Goal: Obtain resource: Download file/media

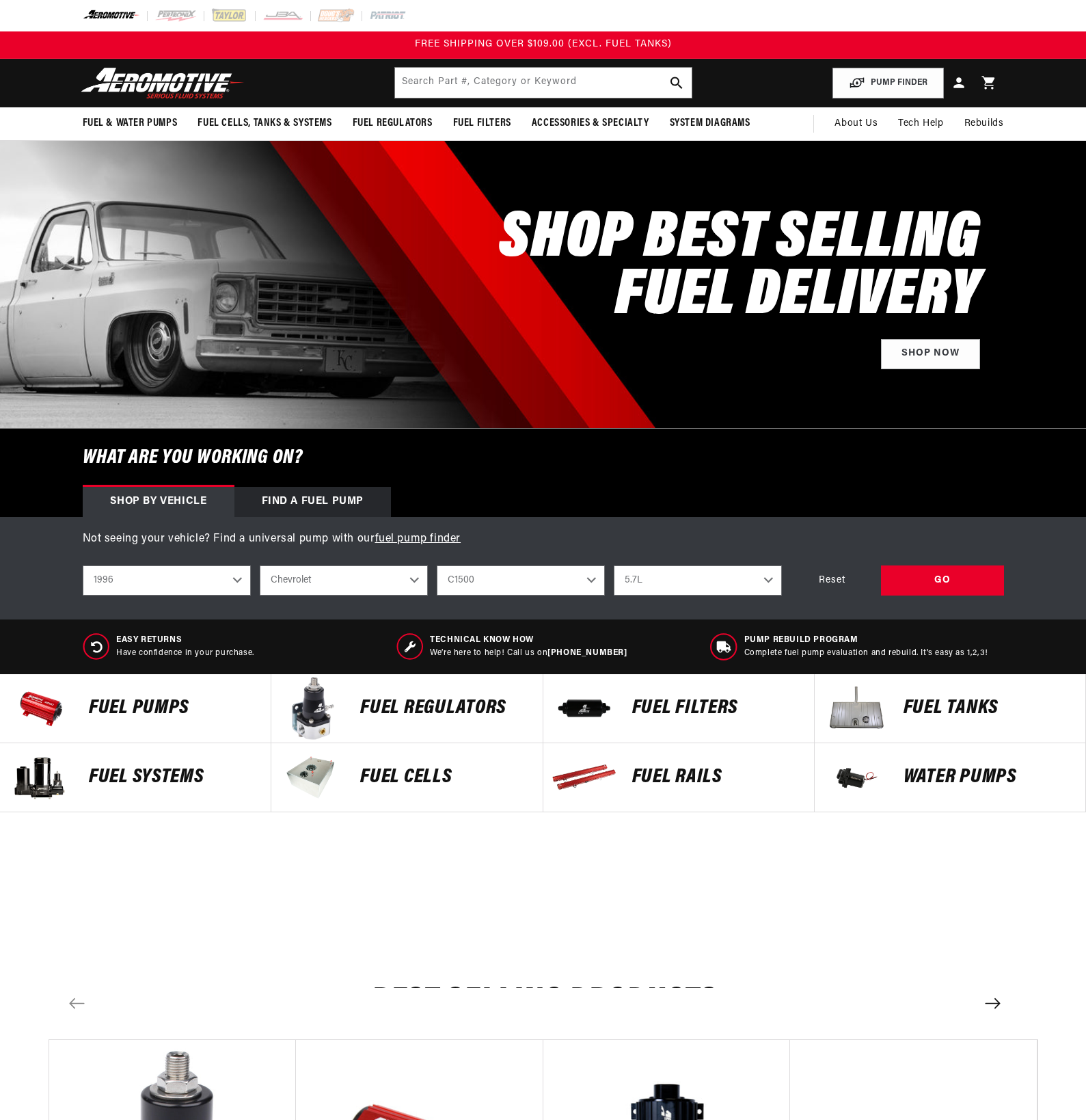
select select "1996"
select select "Chevrolet"
select select "5.7L"
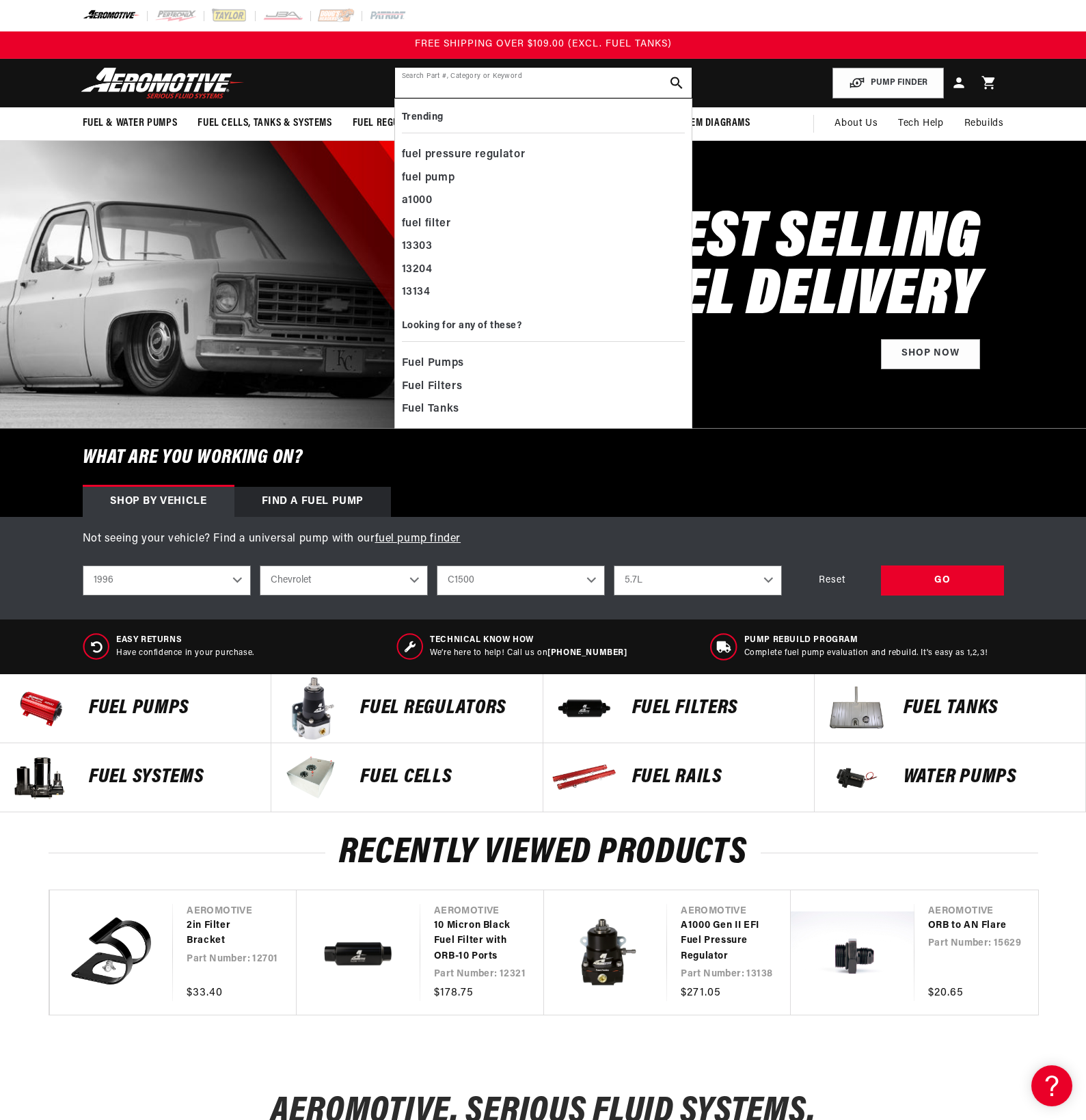
click at [517, 81] on input "text" at bounding box center [543, 83] width 297 height 30
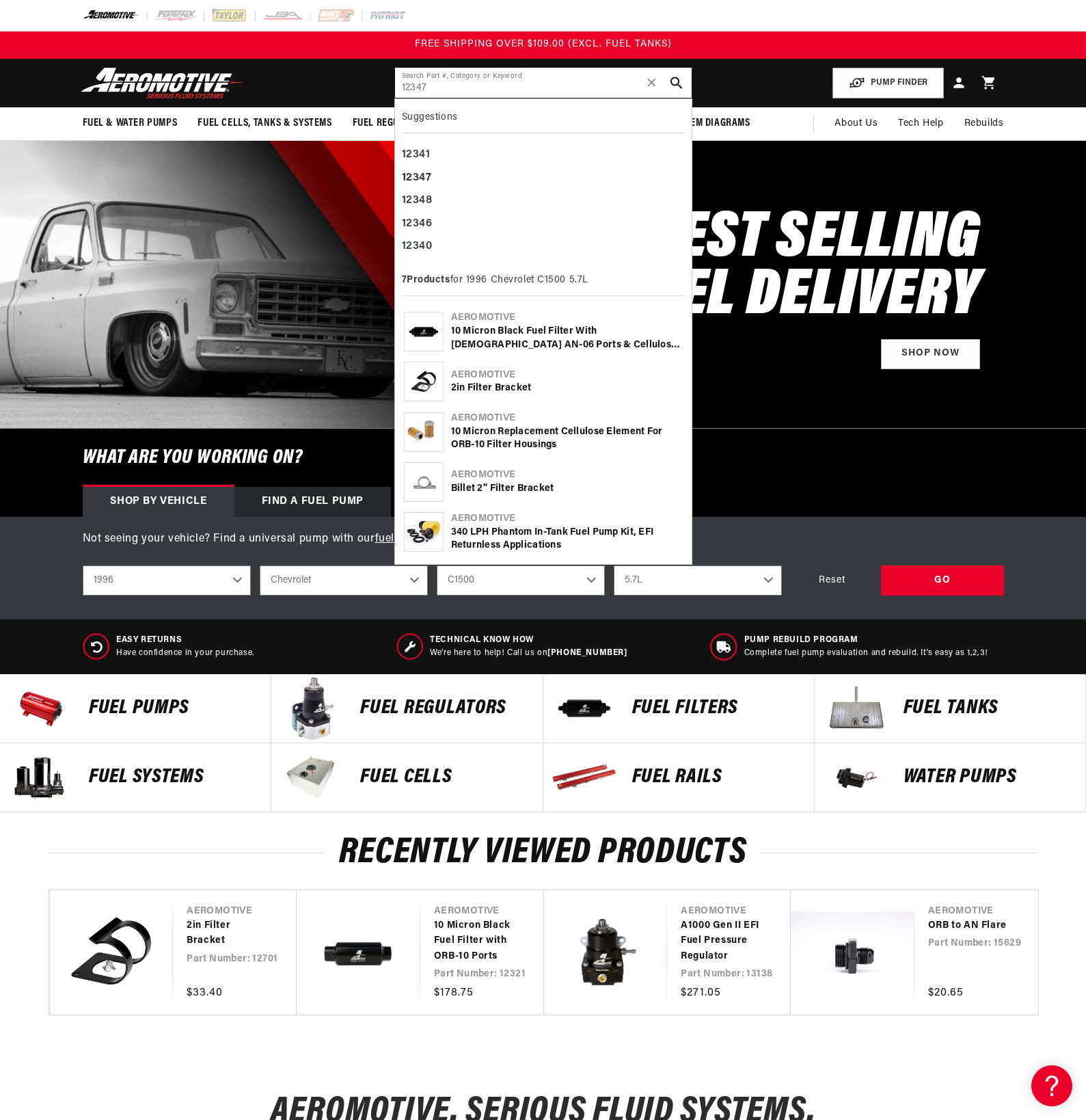
type input "12347"
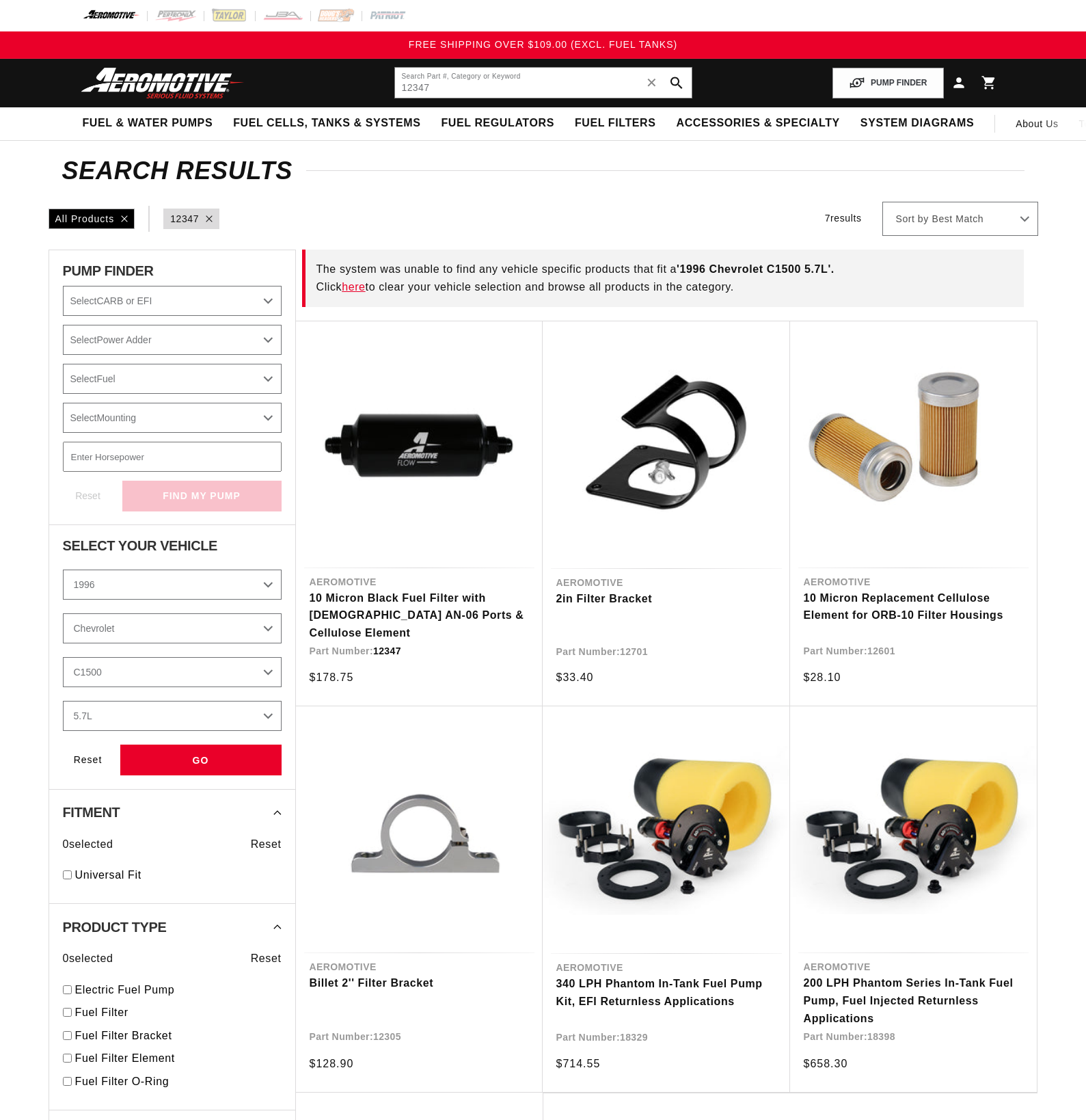
select select "1996"
select select "Chevrolet"
select select "5.7L"
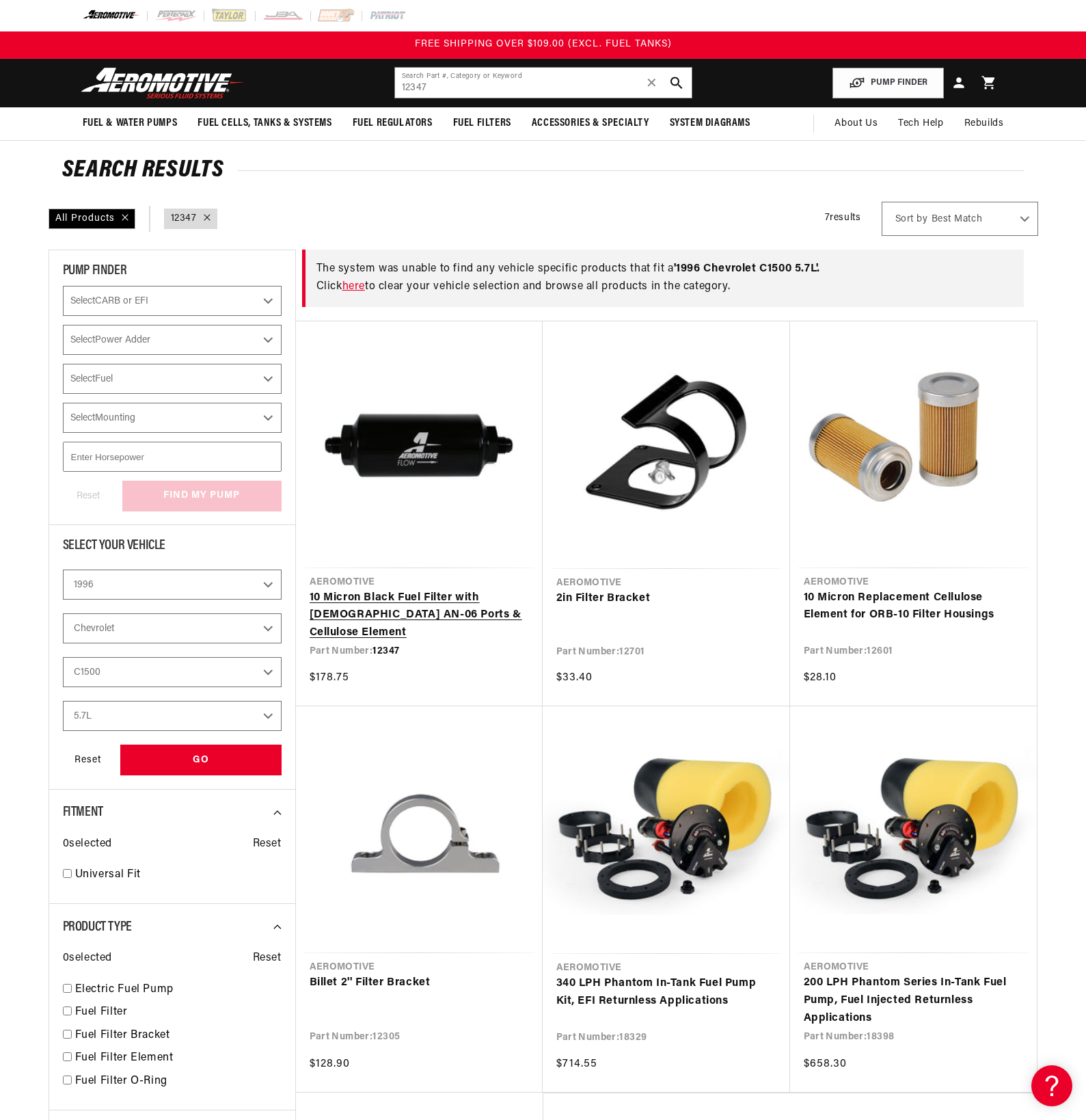
click at [399, 615] on link "10 Micron Black Fuel Filter with [DEMOGRAPHIC_DATA] AN-06 Ports & Cellulose Ele…" at bounding box center [419, 616] width 219 height 53
click at [620, 590] on link "2in Filter Bracket" at bounding box center [667, 599] width 220 height 18
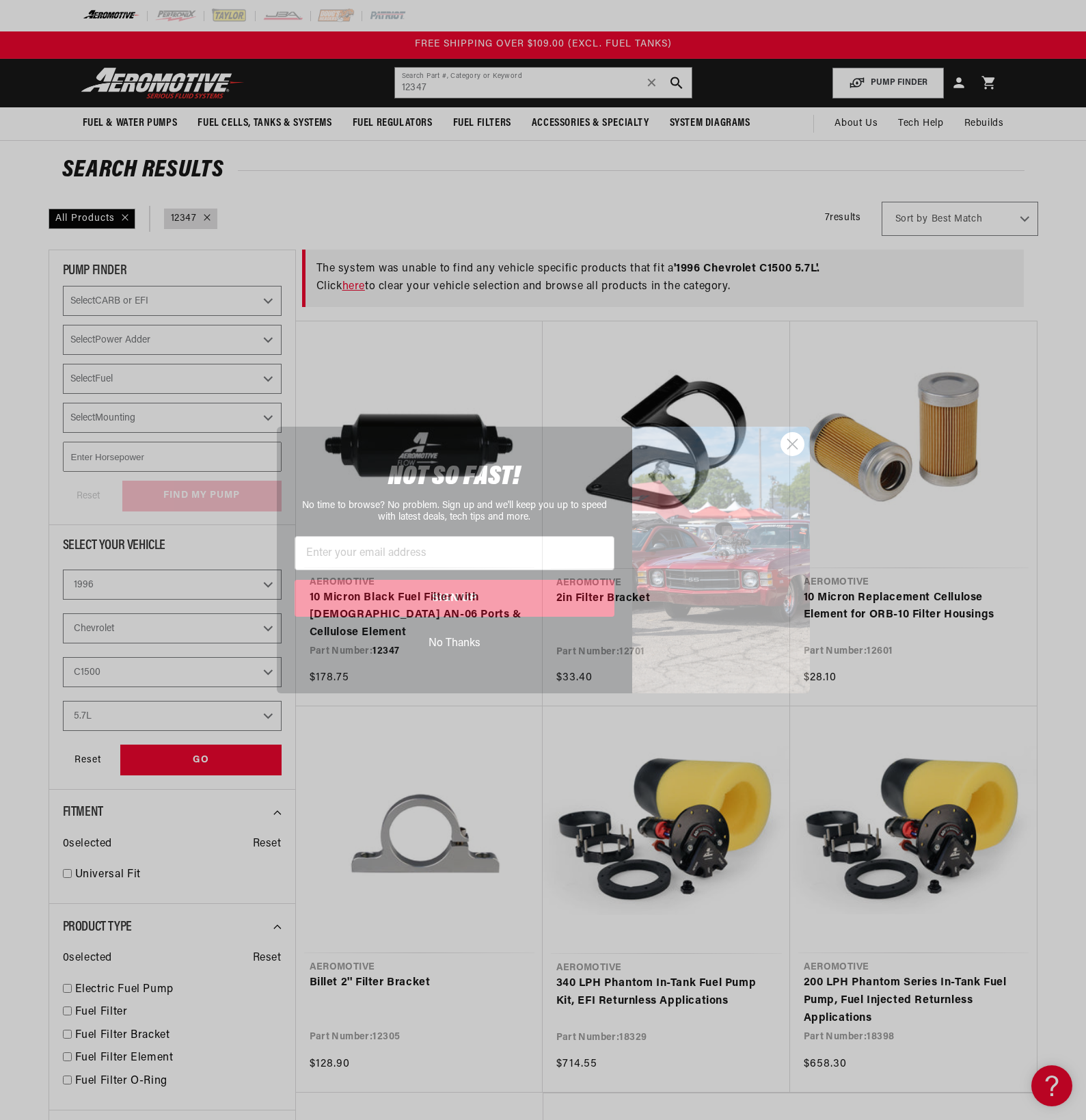
click at [801, 444] on circle "Close dialog" at bounding box center [792, 444] width 22 height 22
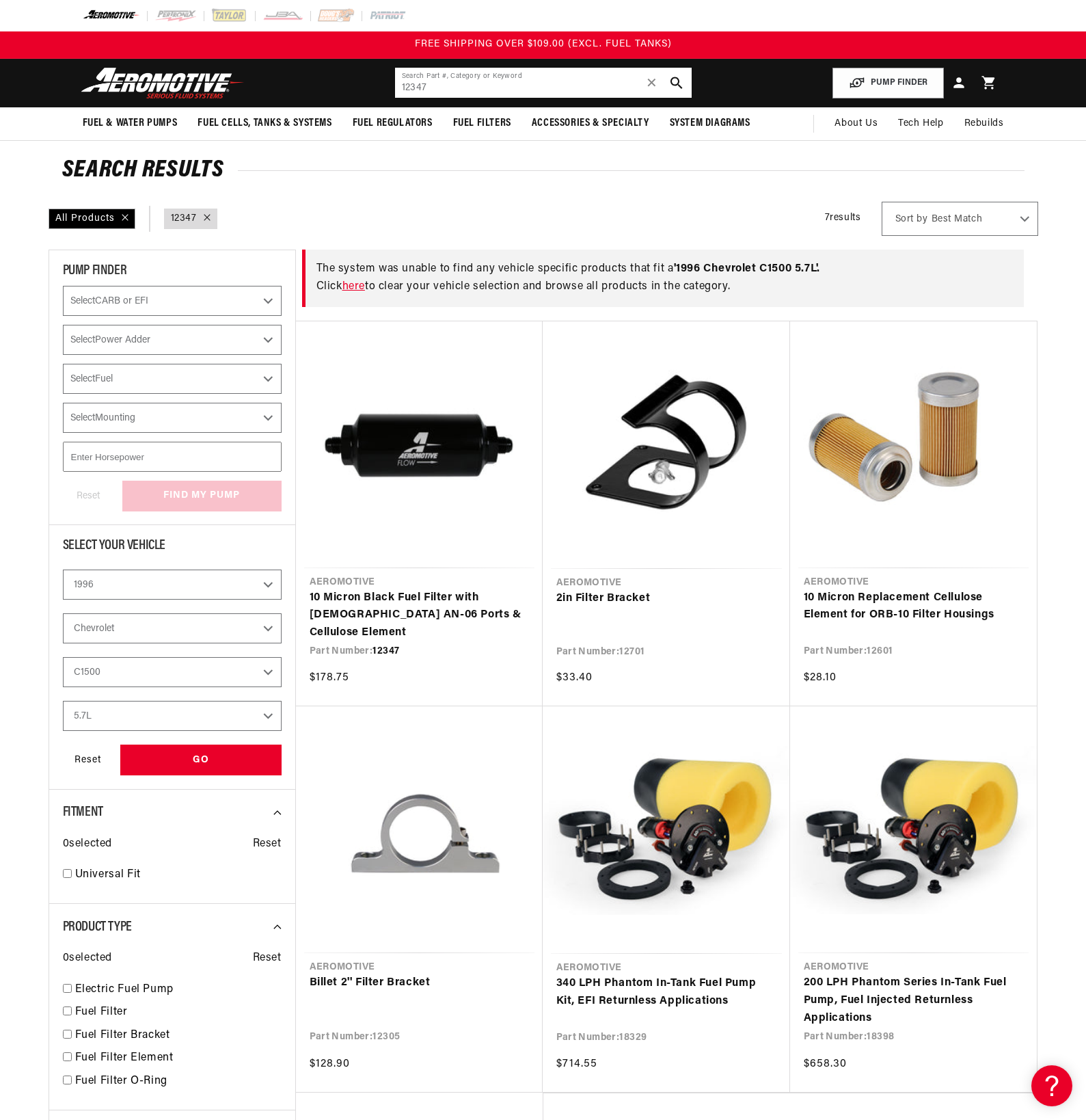
click at [592, 85] on input "12347" at bounding box center [543, 83] width 297 height 30
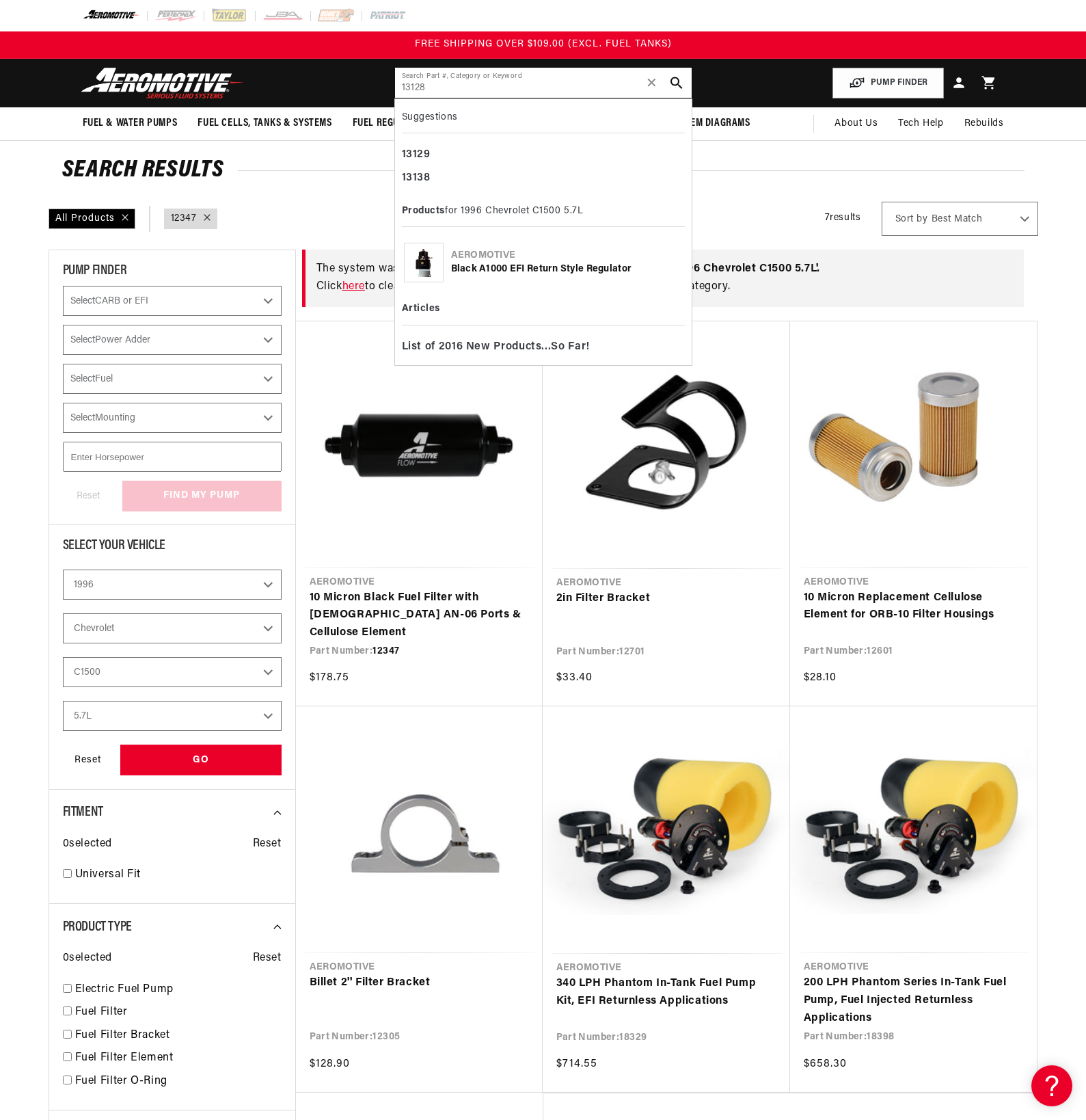
type input "13128"
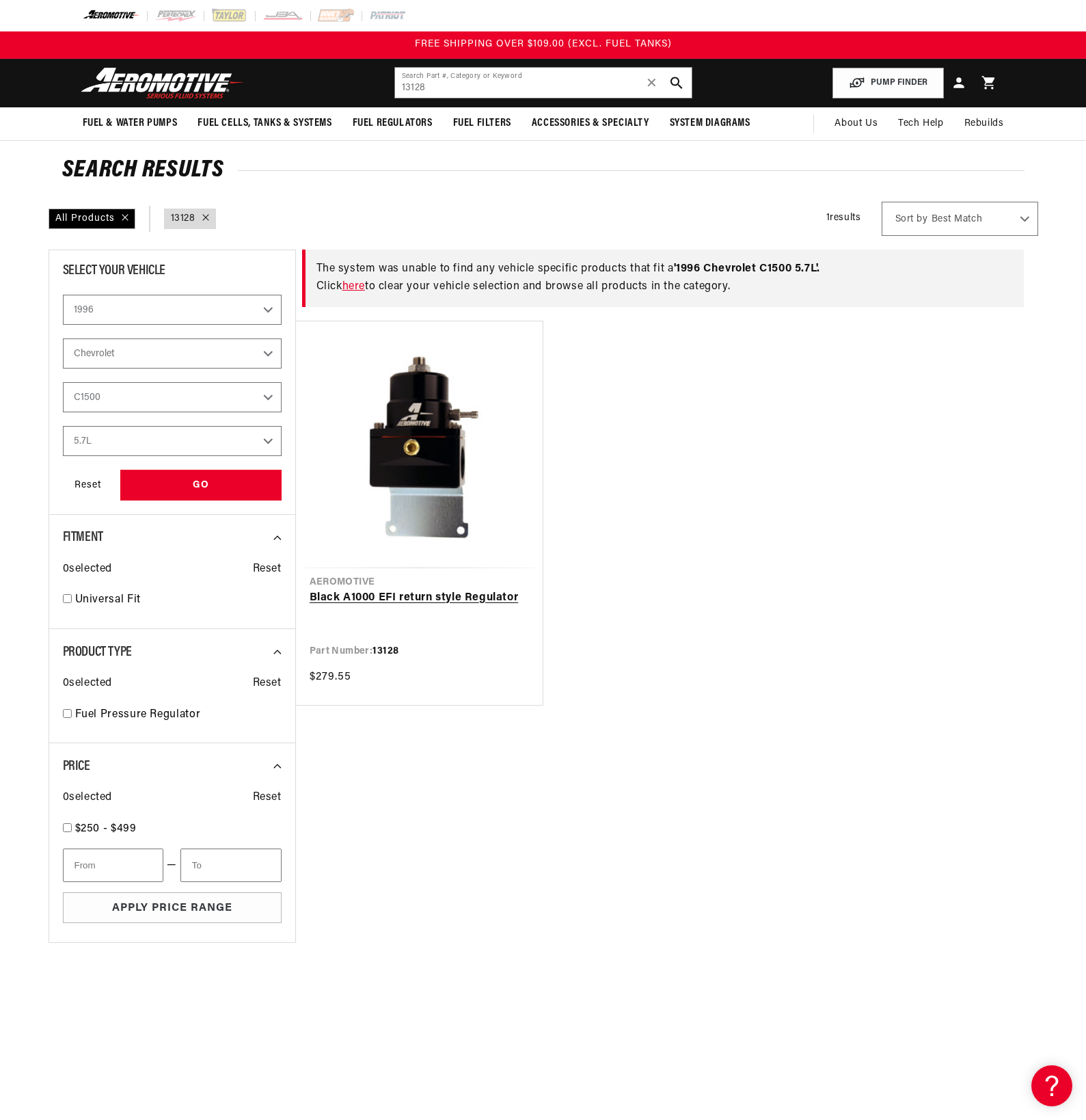
click at [397, 590] on link "Black A1000 EFI return style Regulator" at bounding box center [419, 598] width 219 height 18
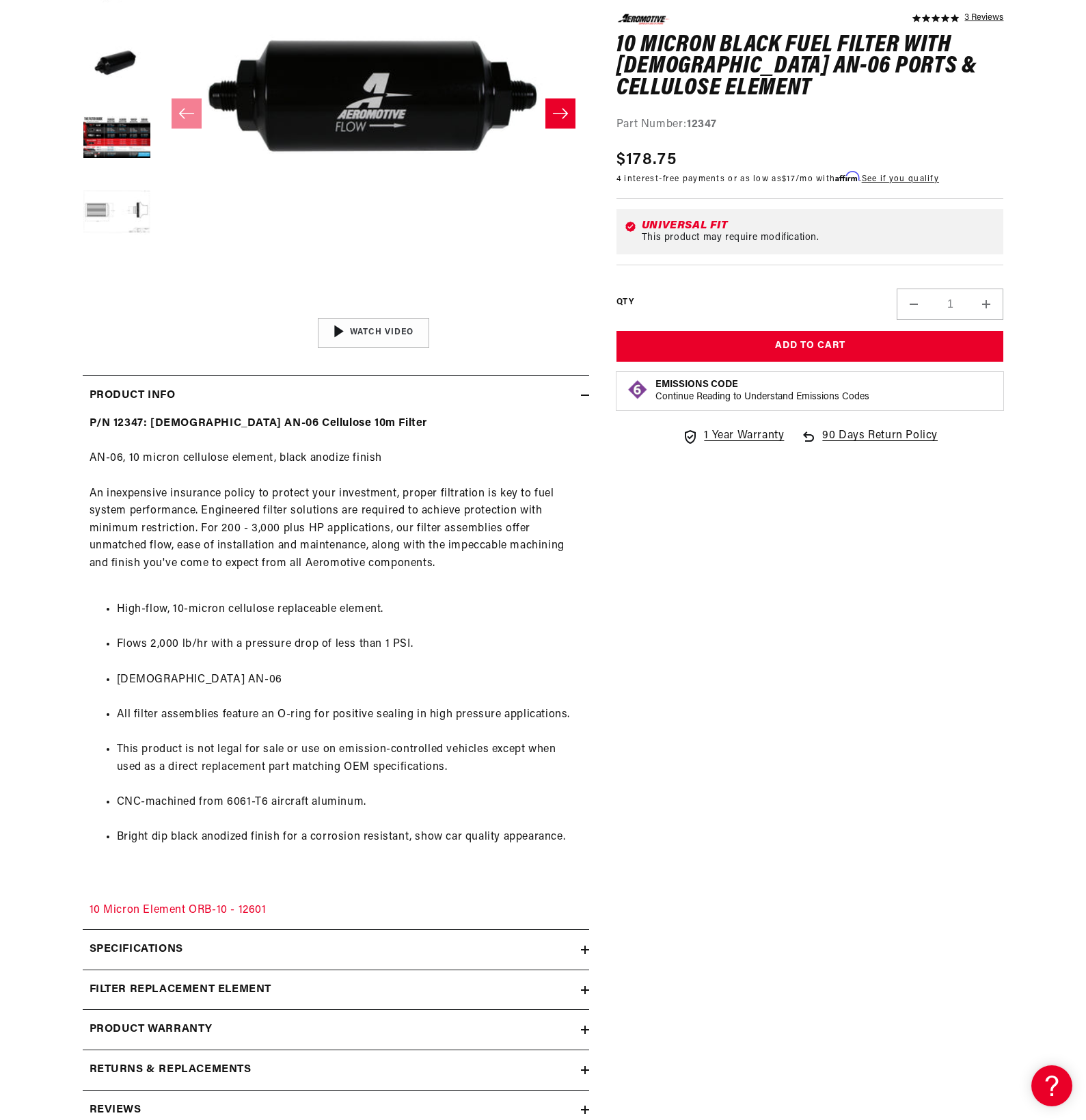
scroll to position [365, 0]
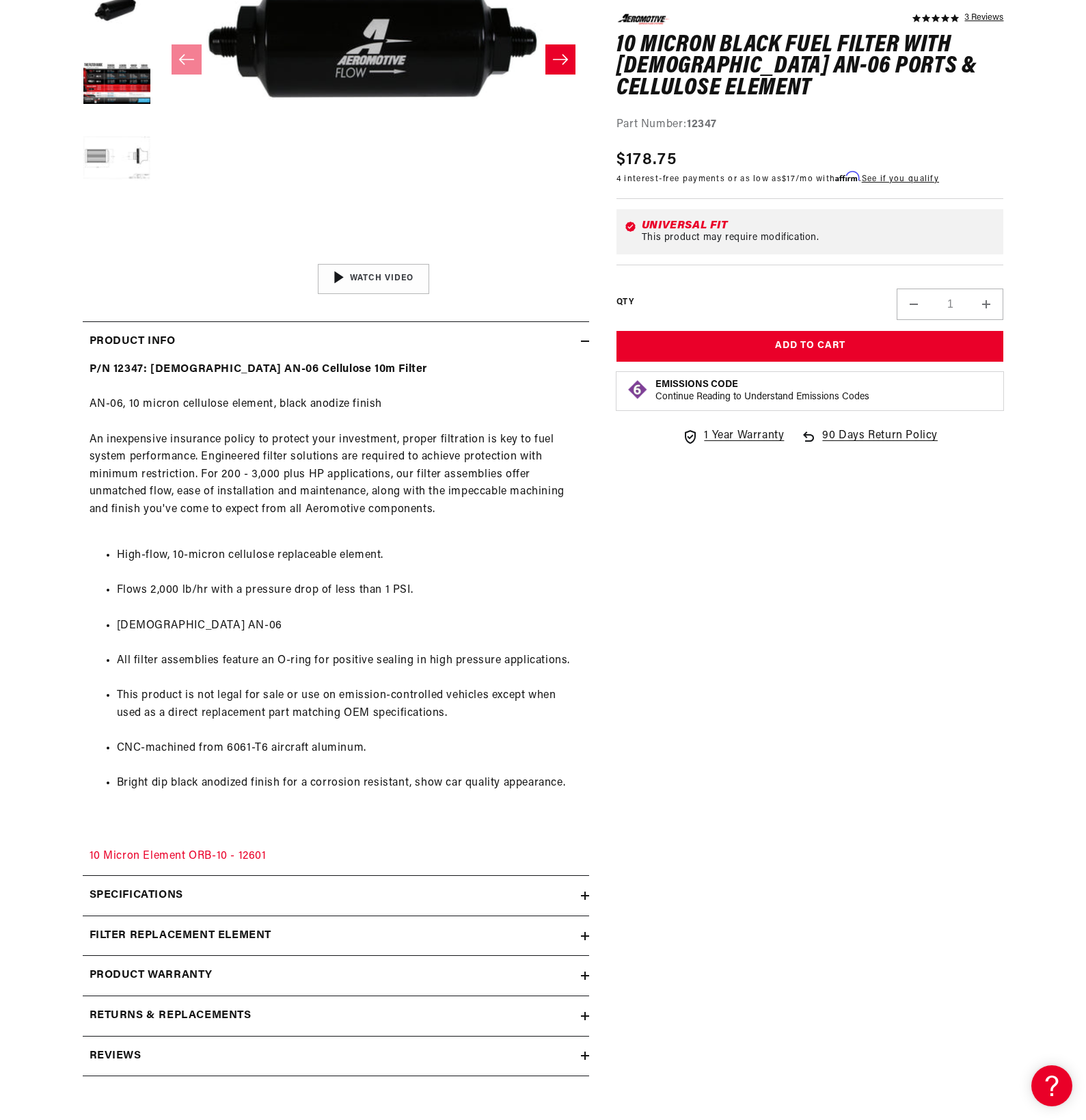
click at [183, 888] on h2 "Specifications" at bounding box center [136, 896] width 93 height 18
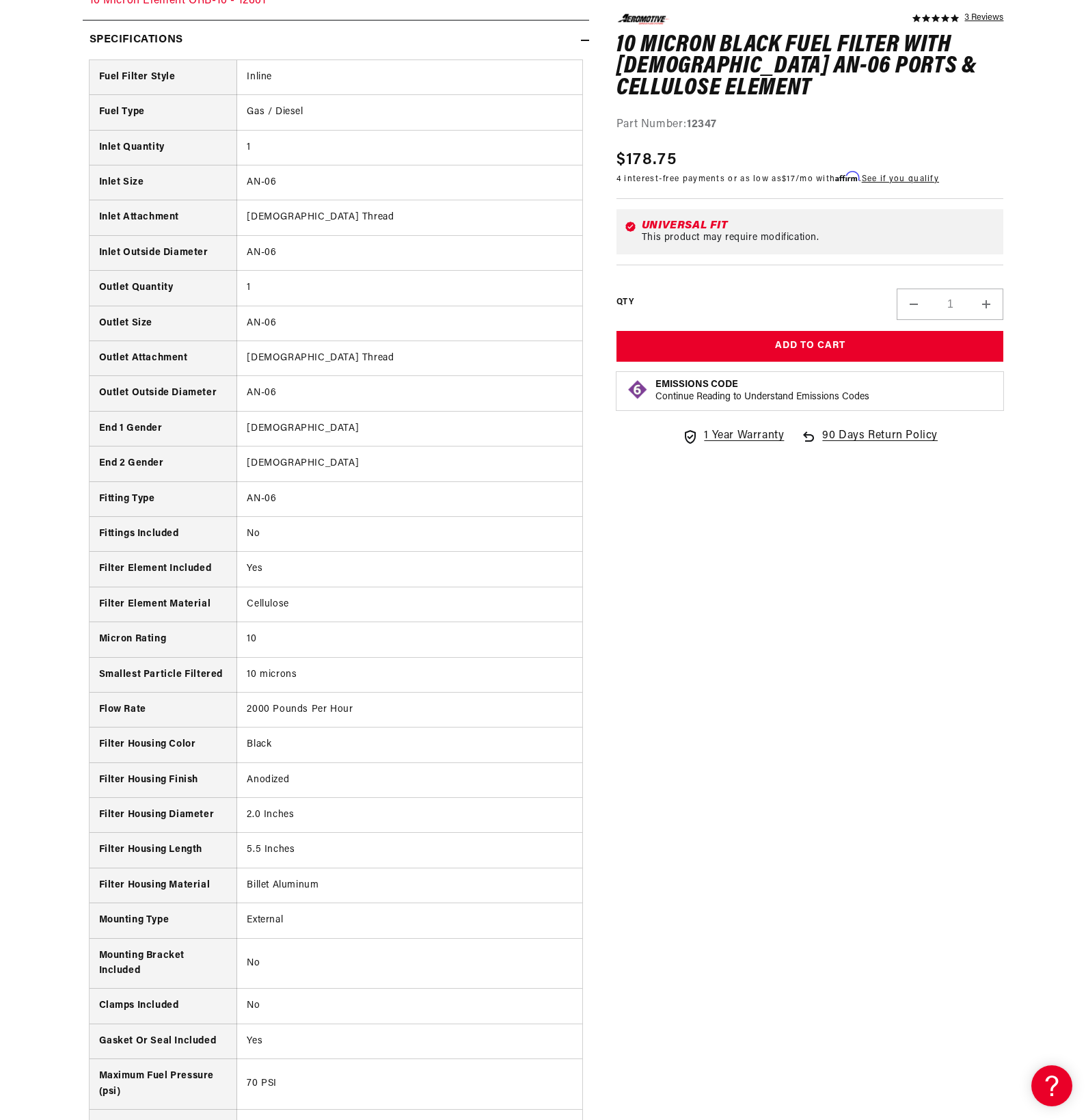
scroll to position [1220, 0]
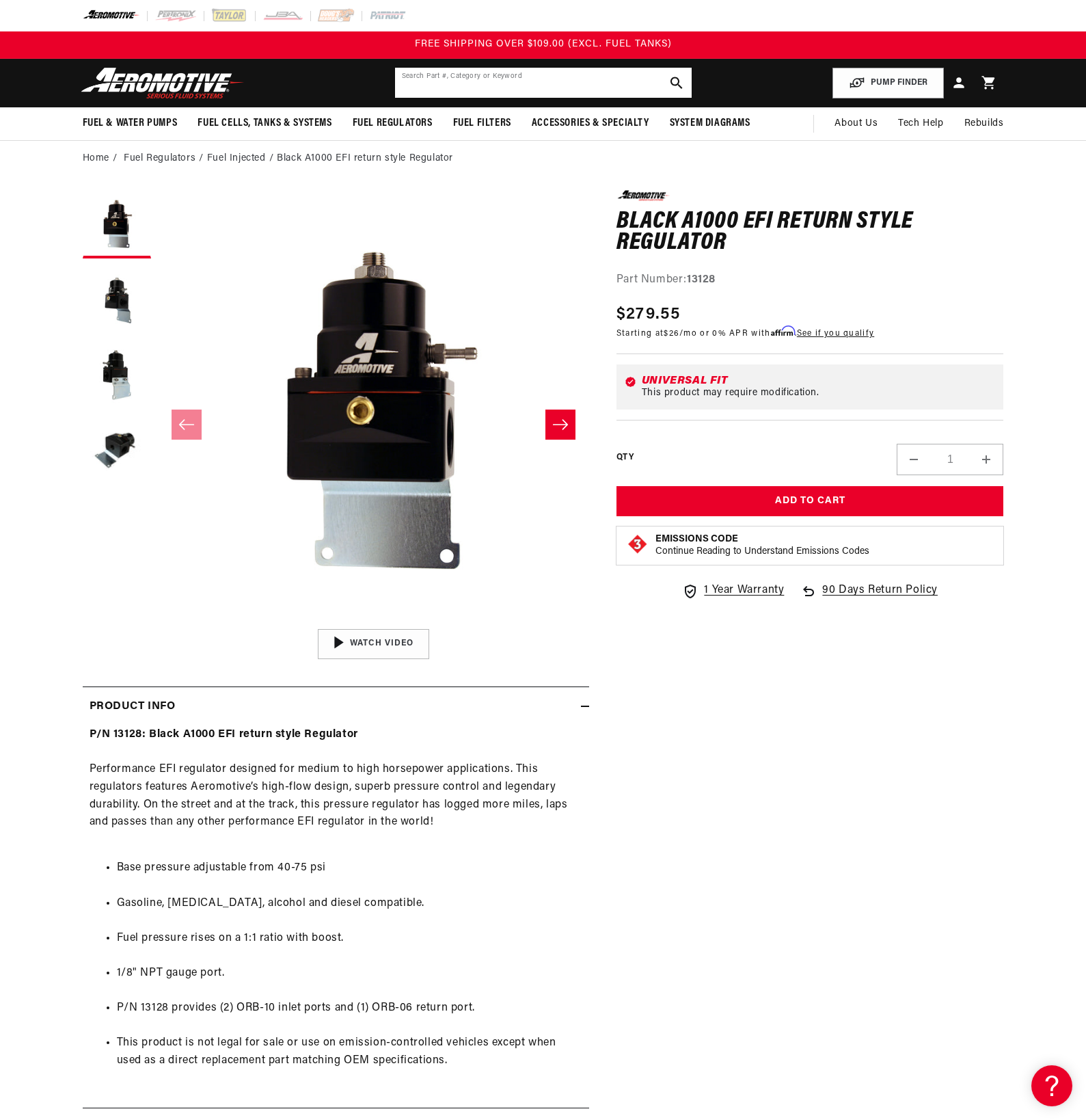
click at [448, 81] on input "text" at bounding box center [543, 83] width 297 height 30
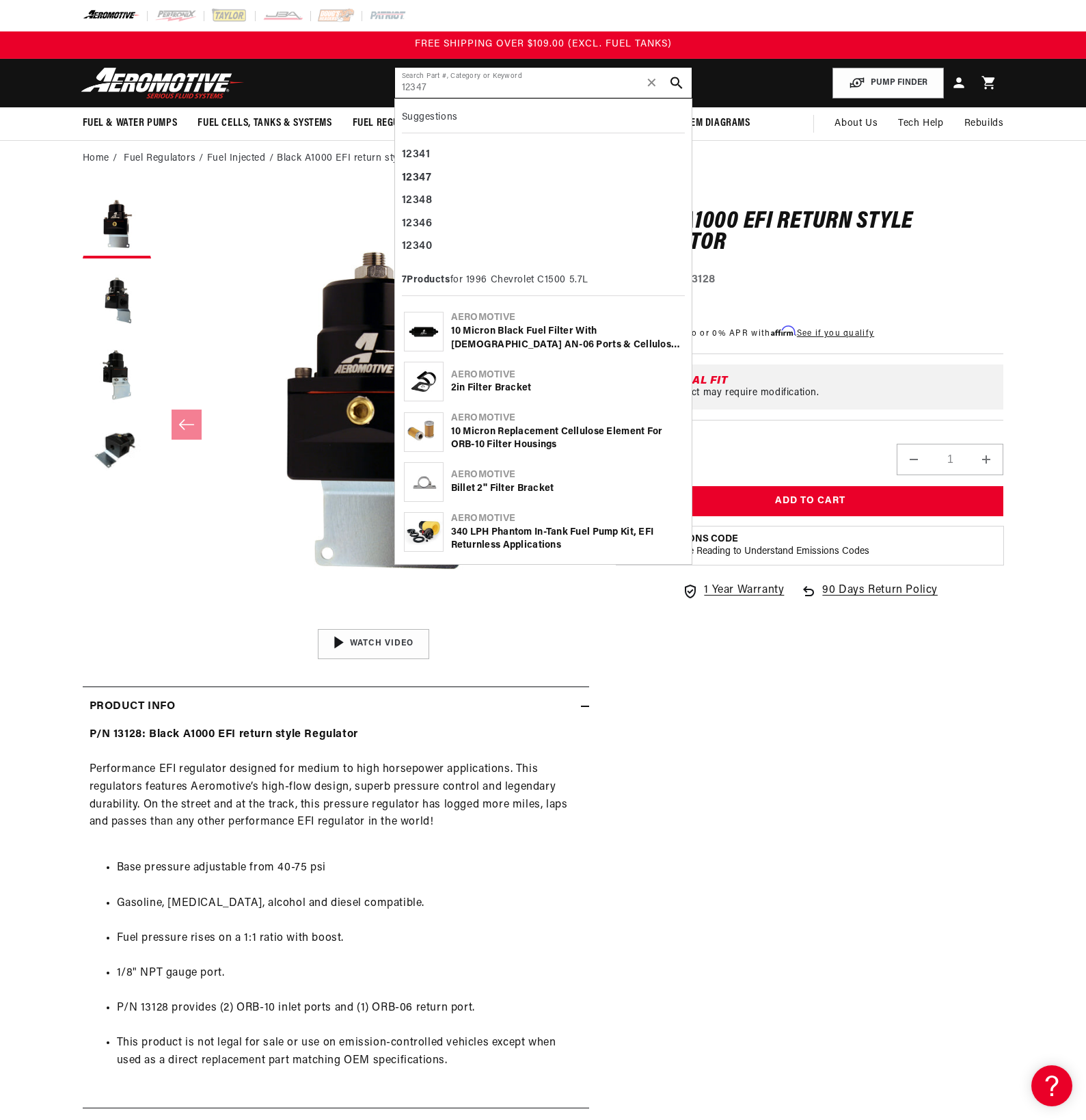
type input "12347"
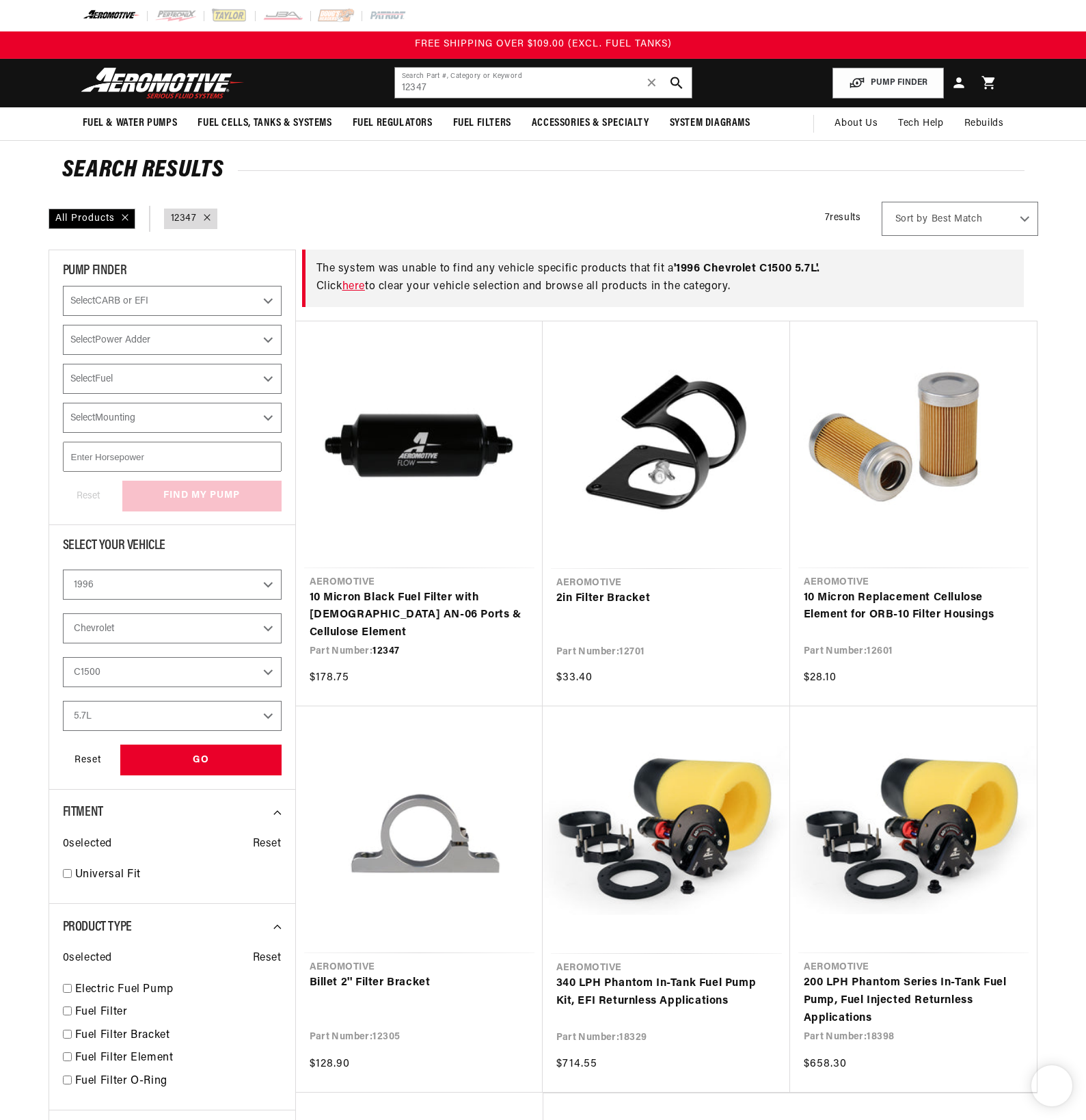
select select "1996"
select select "Chevrolet"
select select "5.7L"
click at [443, 89] on input "12347" at bounding box center [543, 83] width 297 height 30
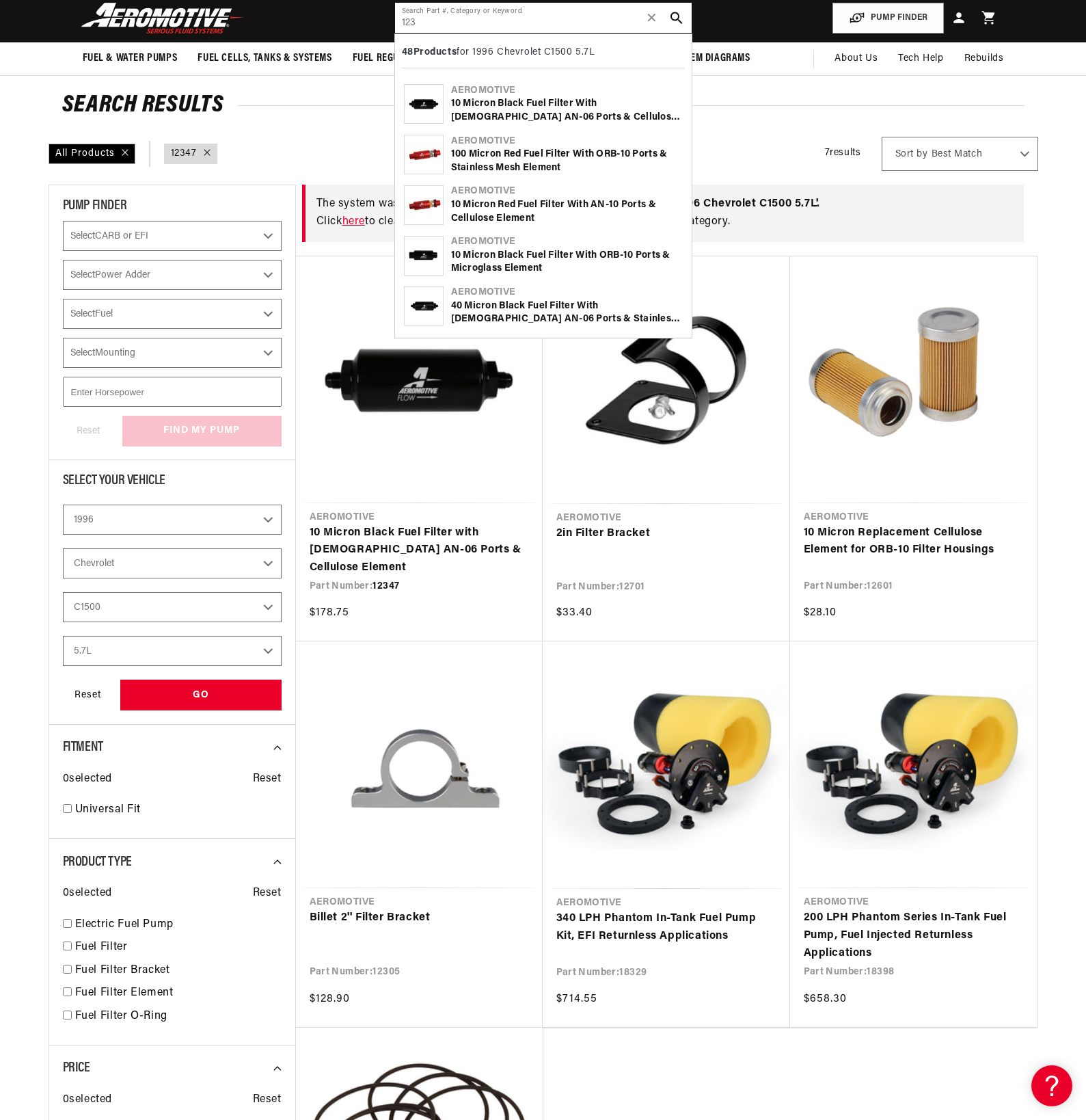
scroll to position [61, 0]
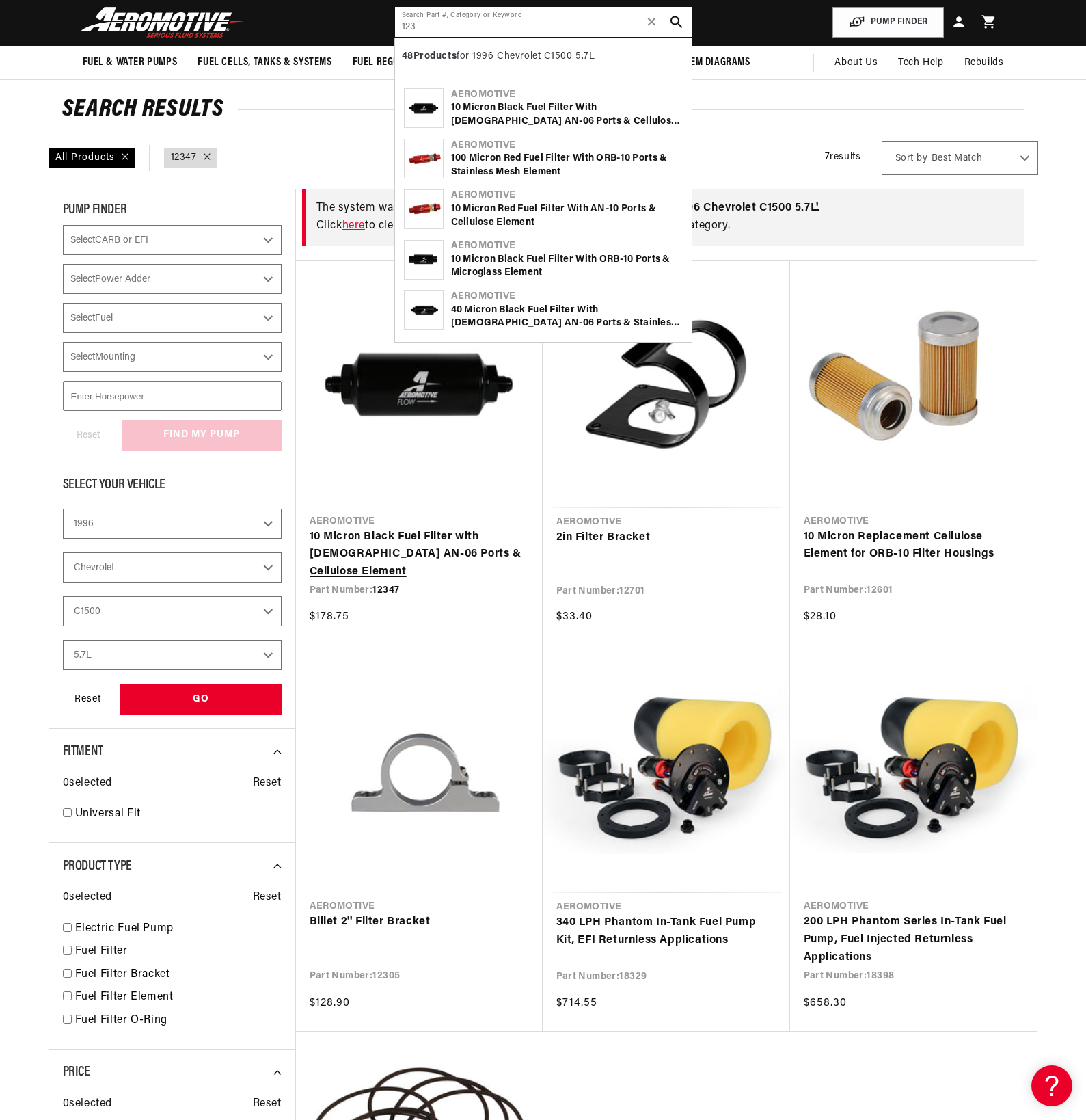
type input "123"
click at [427, 529] on link "10 Micron Black Fuel Filter with [DEMOGRAPHIC_DATA] AN-06 Ports & Cellulose Ele…" at bounding box center [419, 555] width 219 height 53
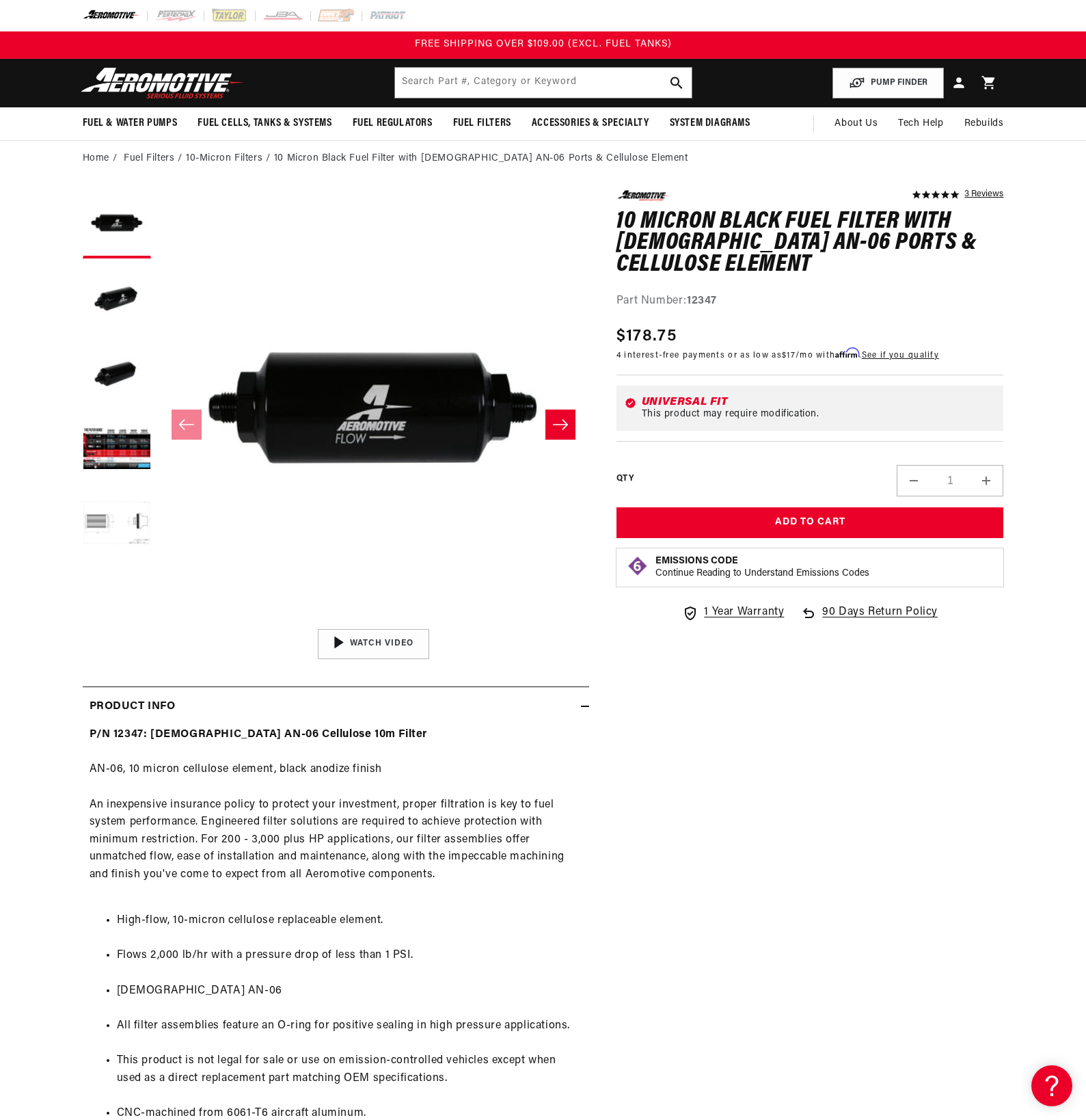
click at [207, 156] on li "10-Micron Filters" at bounding box center [230, 158] width 89 height 15
drag, startPoint x: 246, startPoint y: 156, endPoint x: 239, endPoint y: 160, distance: 8.1
click at [246, 156] on li "10-Micron Filters" at bounding box center [230, 158] width 89 height 15
click at [229, 161] on li "10-Micron Filters" at bounding box center [230, 158] width 89 height 15
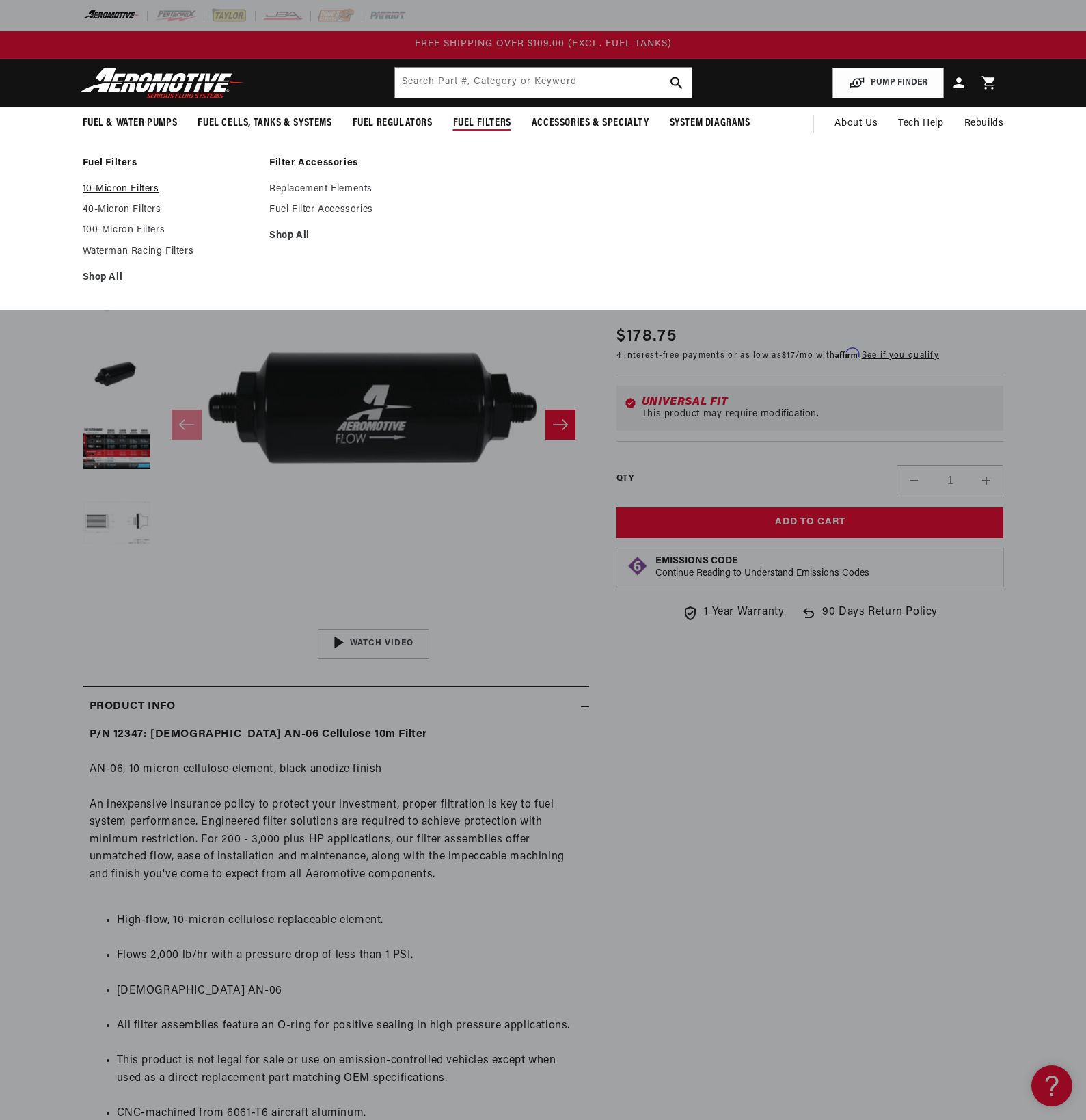
click at [104, 190] on link "10-Micron Filters" at bounding box center [170, 189] width 174 height 12
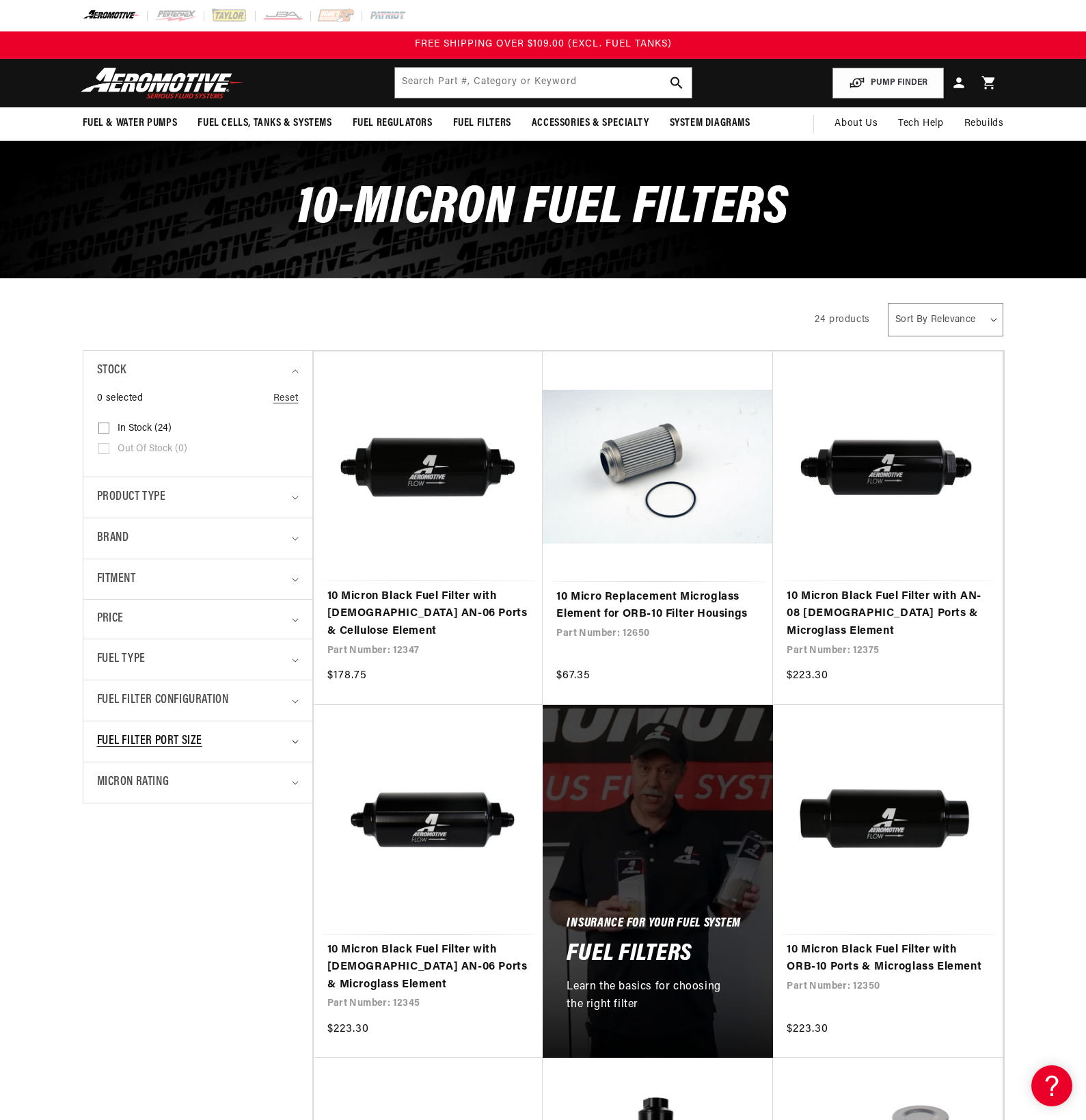
click at [156, 737] on span "Fuel Filter Port Size" at bounding box center [150, 741] width 106 height 20
click at [122, 843] on span "AN-08 (4)" at bounding box center [138, 840] width 42 height 12
click at [109, 843] on input "AN-08 (4) AN-08 (4 products)" at bounding box center [104, 842] width 11 height 11
checkbox input "true"
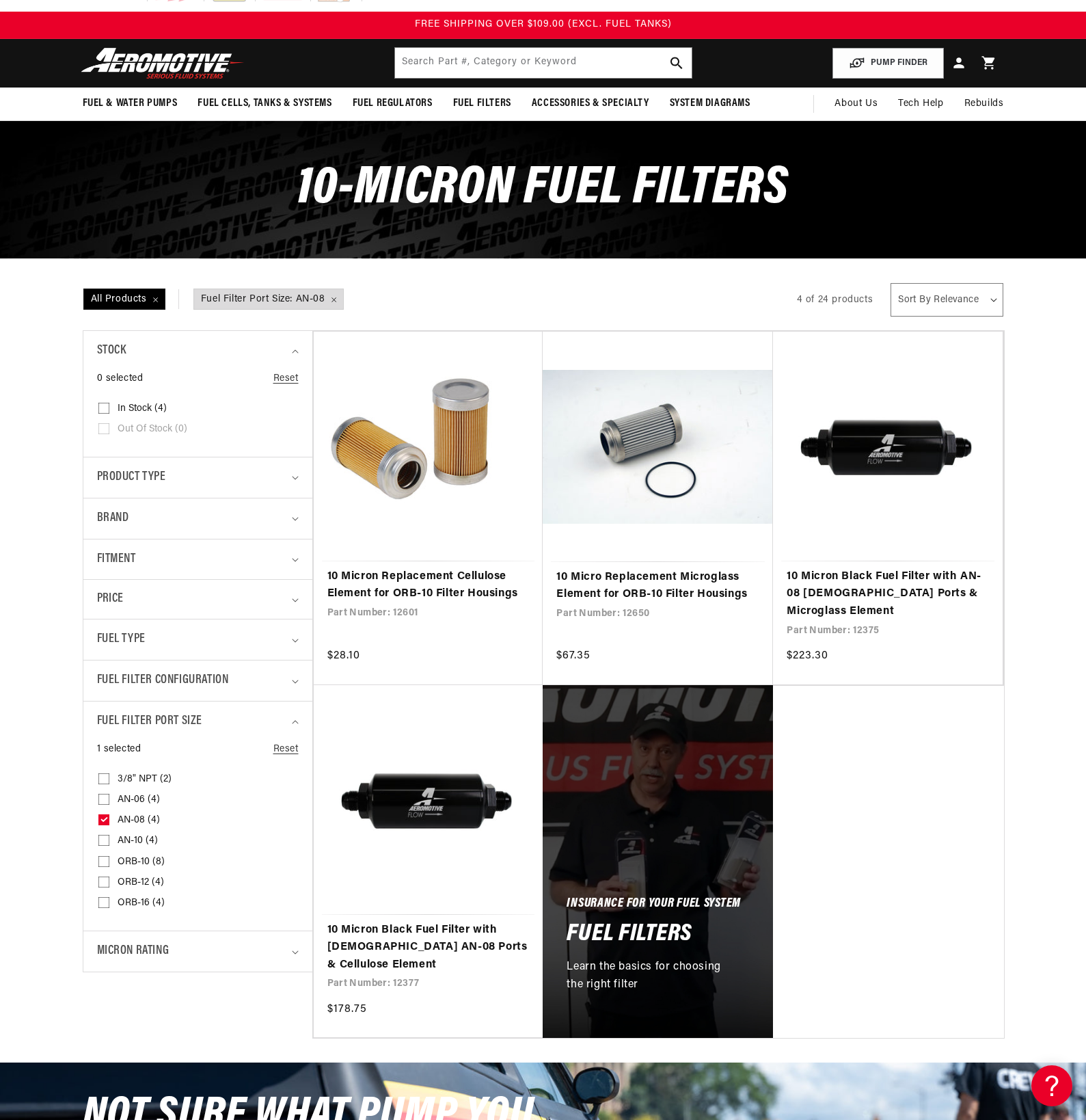
scroll to position [34, 0]
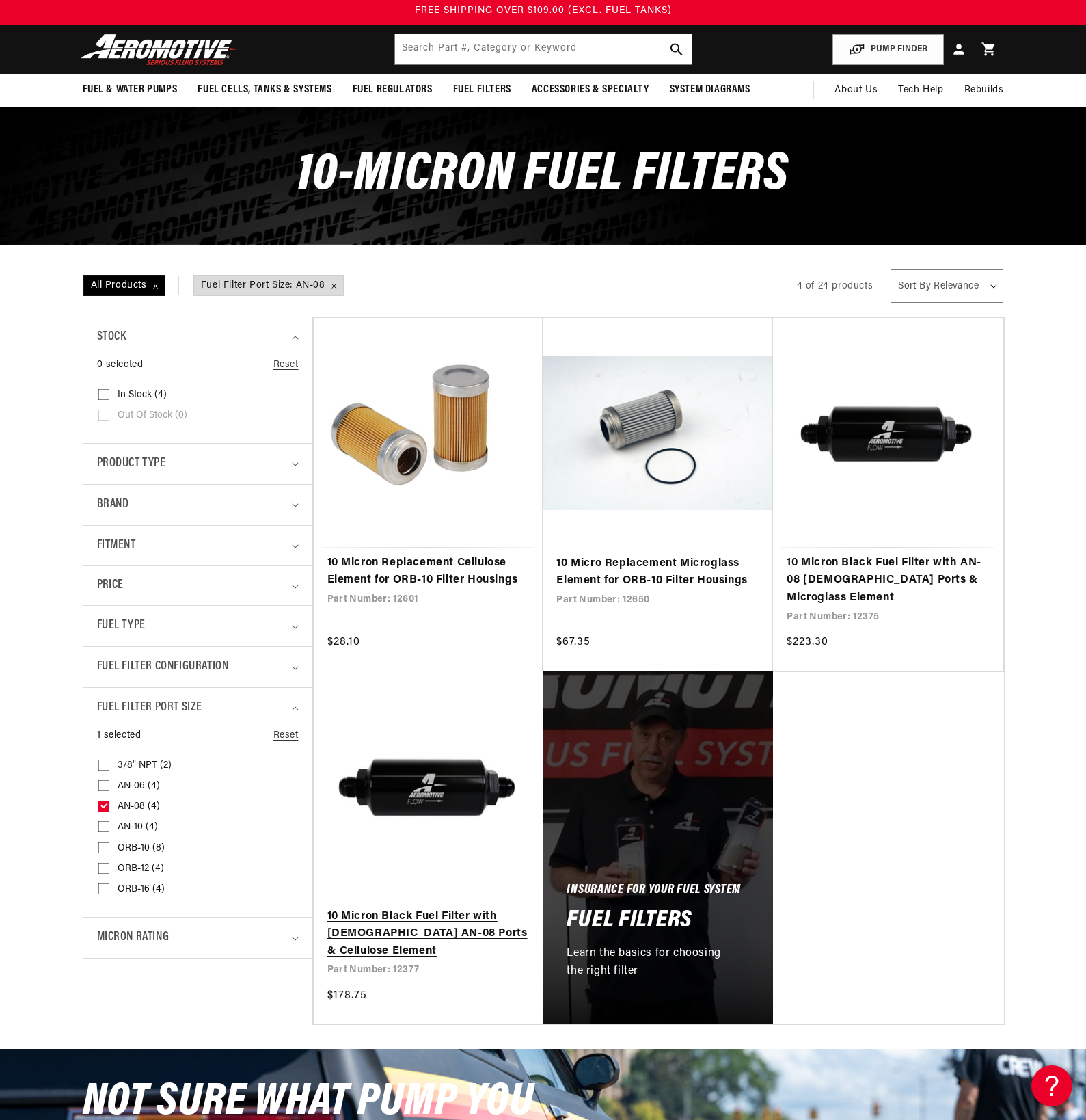
click at [364, 908] on link "10 Micron Black Fuel Filter with [DEMOGRAPHIC_DATA] AN-08 Ports & Cellulose Ele…" at bounding box center [429, 934] width 203 height 53
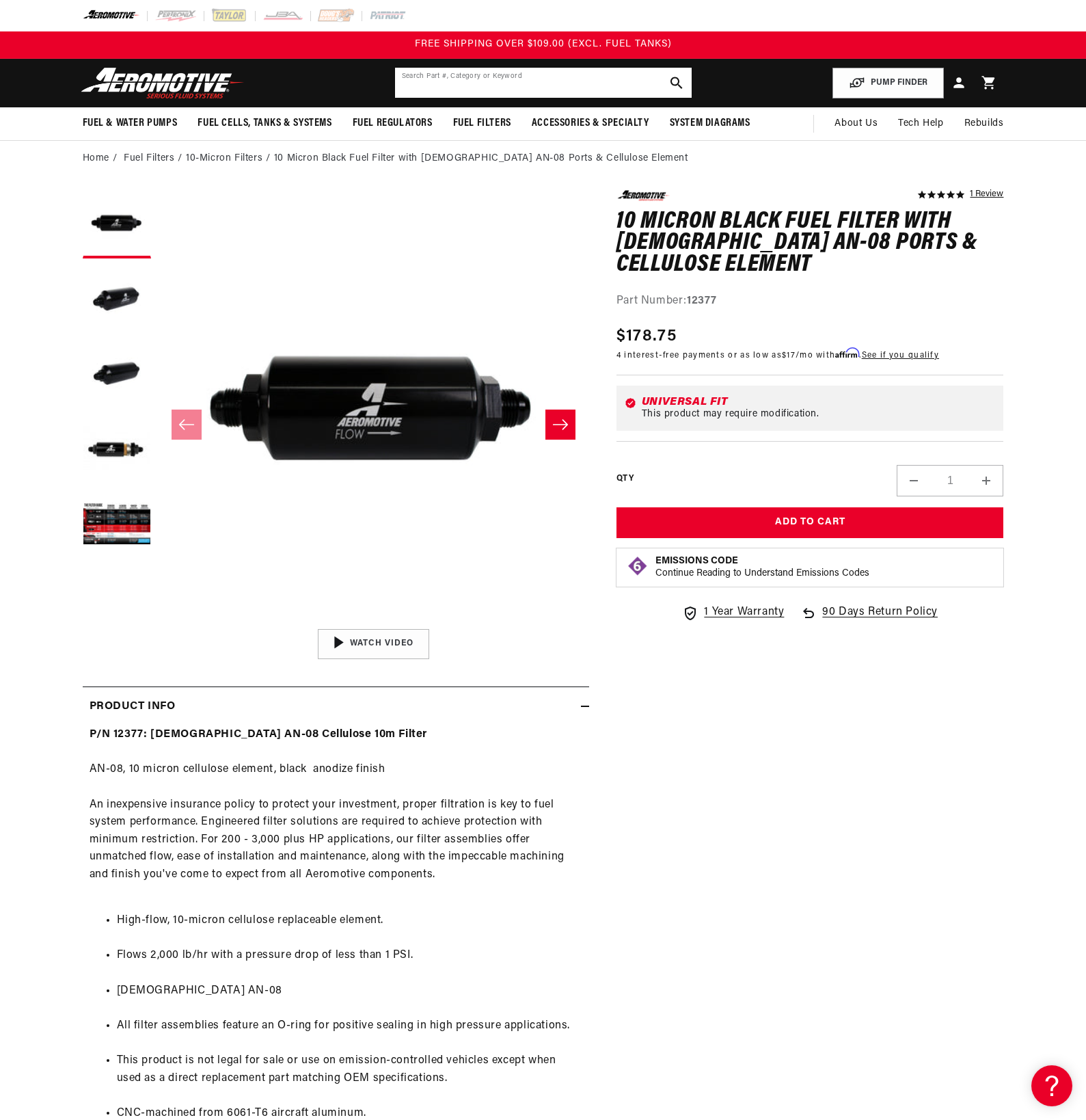
click at [427, 82] on input "text" at bounding box center [543, 83] width 297 height 30
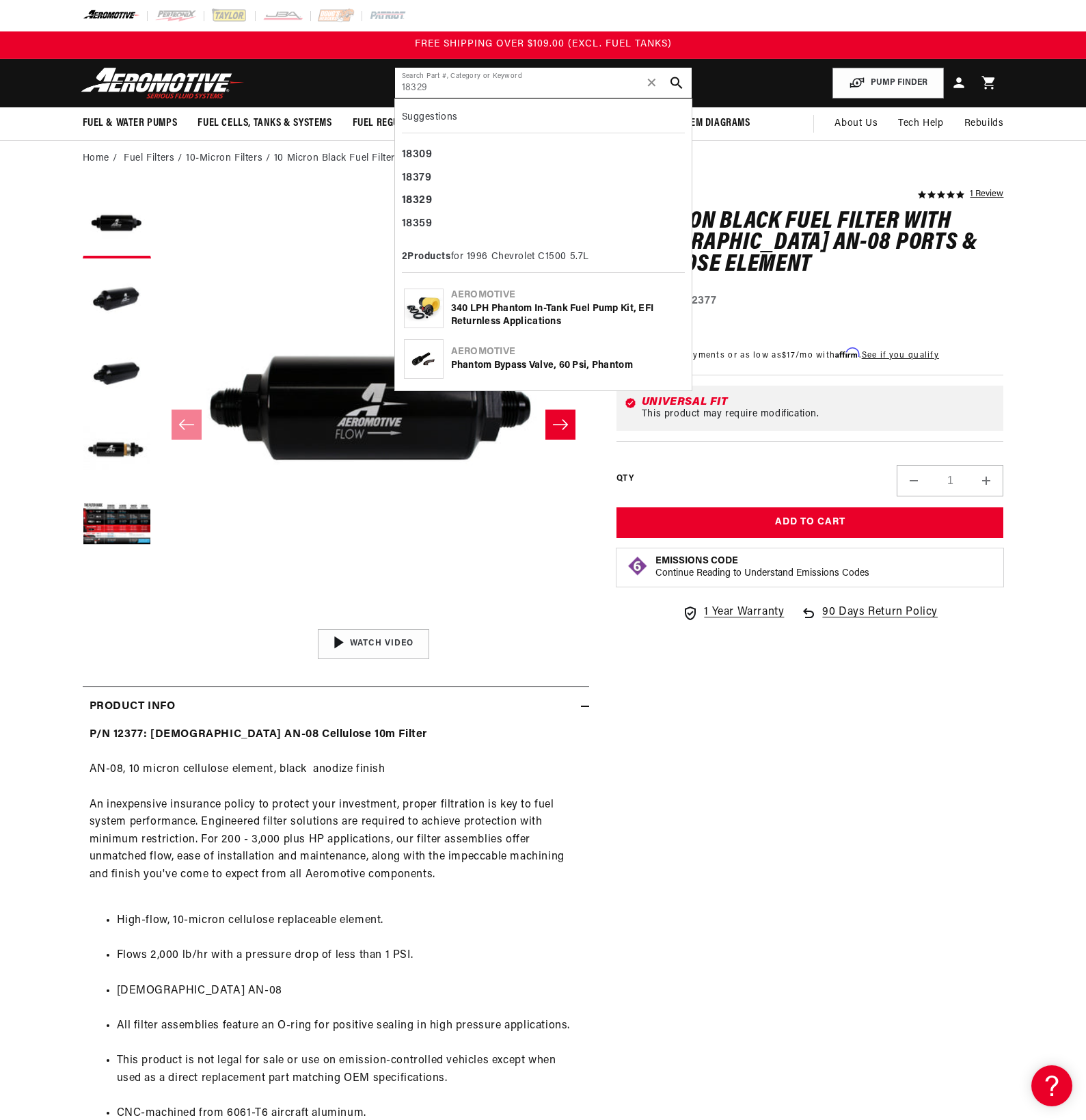
type input "18329"
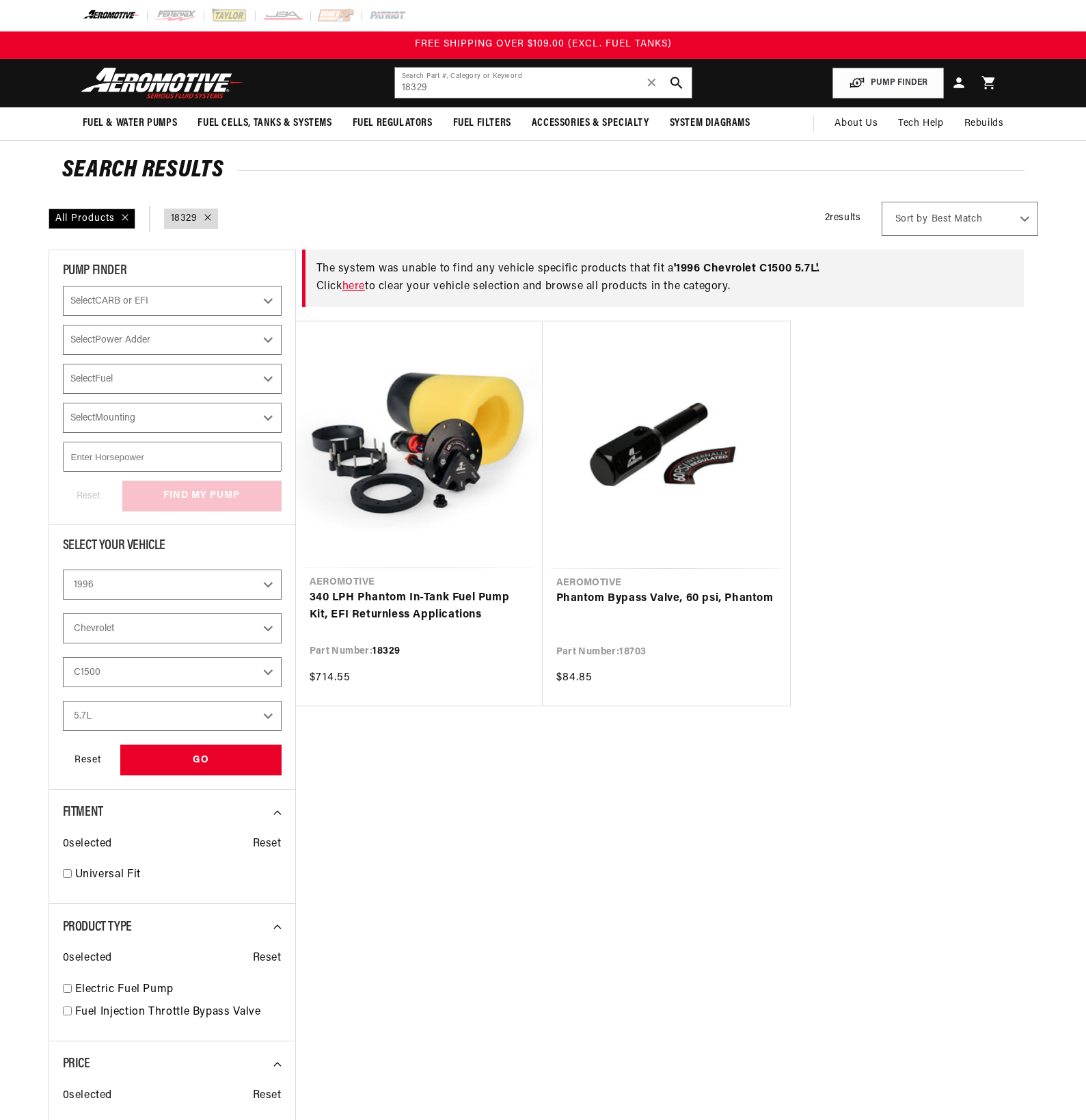
select select "1996"
select select "Chevrolet"
select select "5.7L"
click at [600, 590] on link "Phantom Bypass Valve, 60 psi, Phantom" at bounding box center [667, 599] width 220 height 18
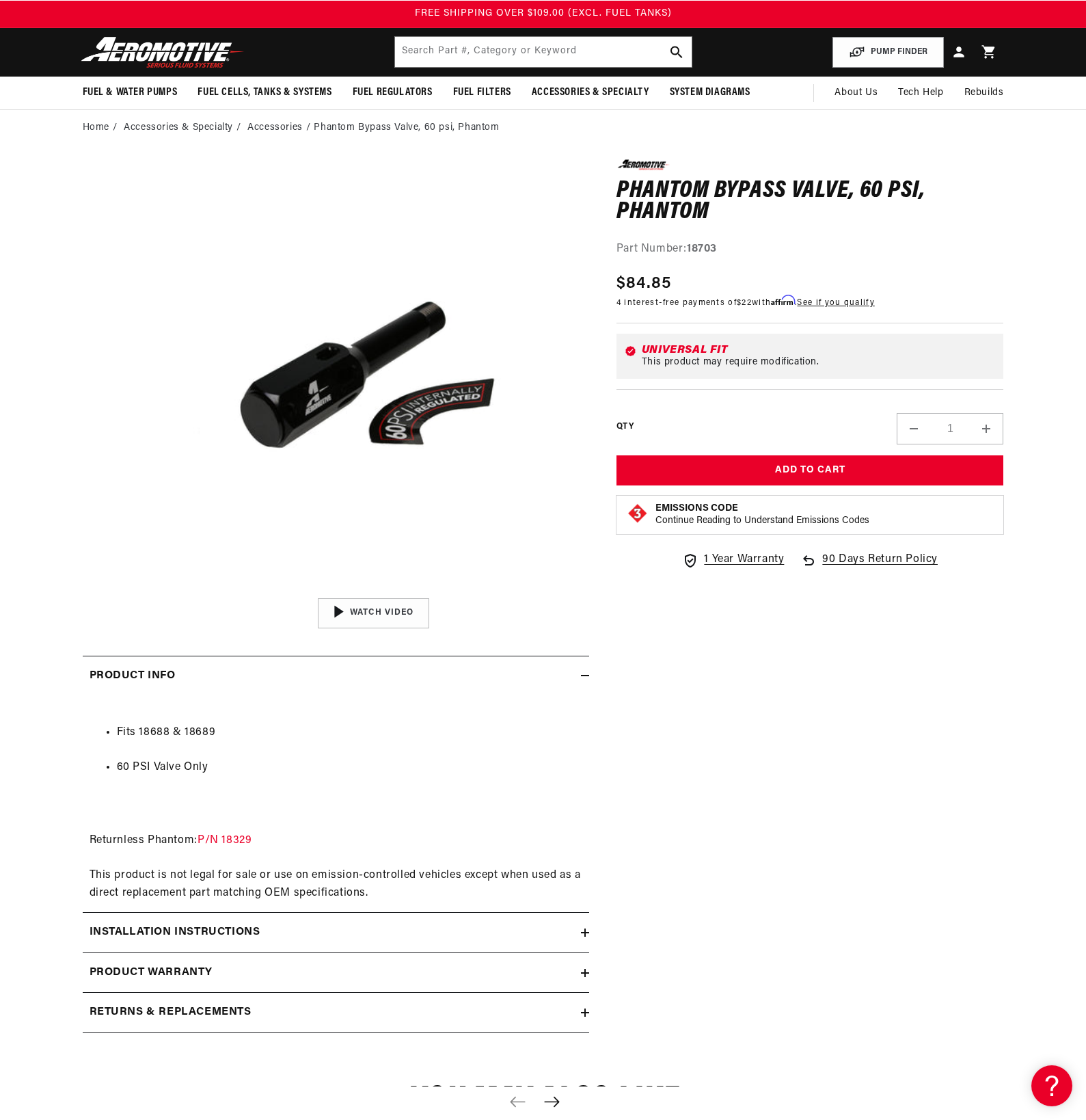
scroll to position [34, 0]
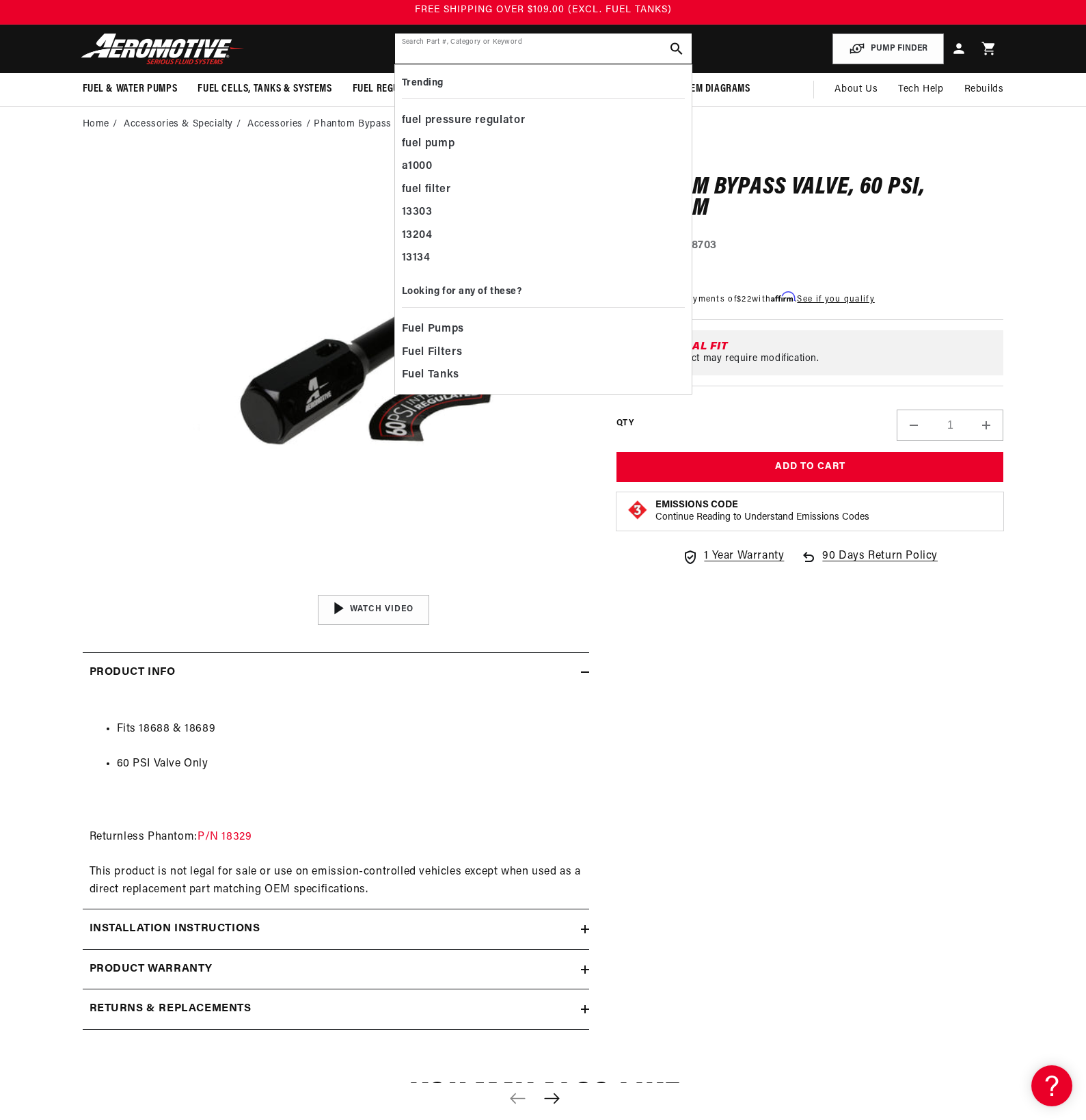
click at [471, 45] on input "text" at bounding box center [543, 49] width 297 height 30
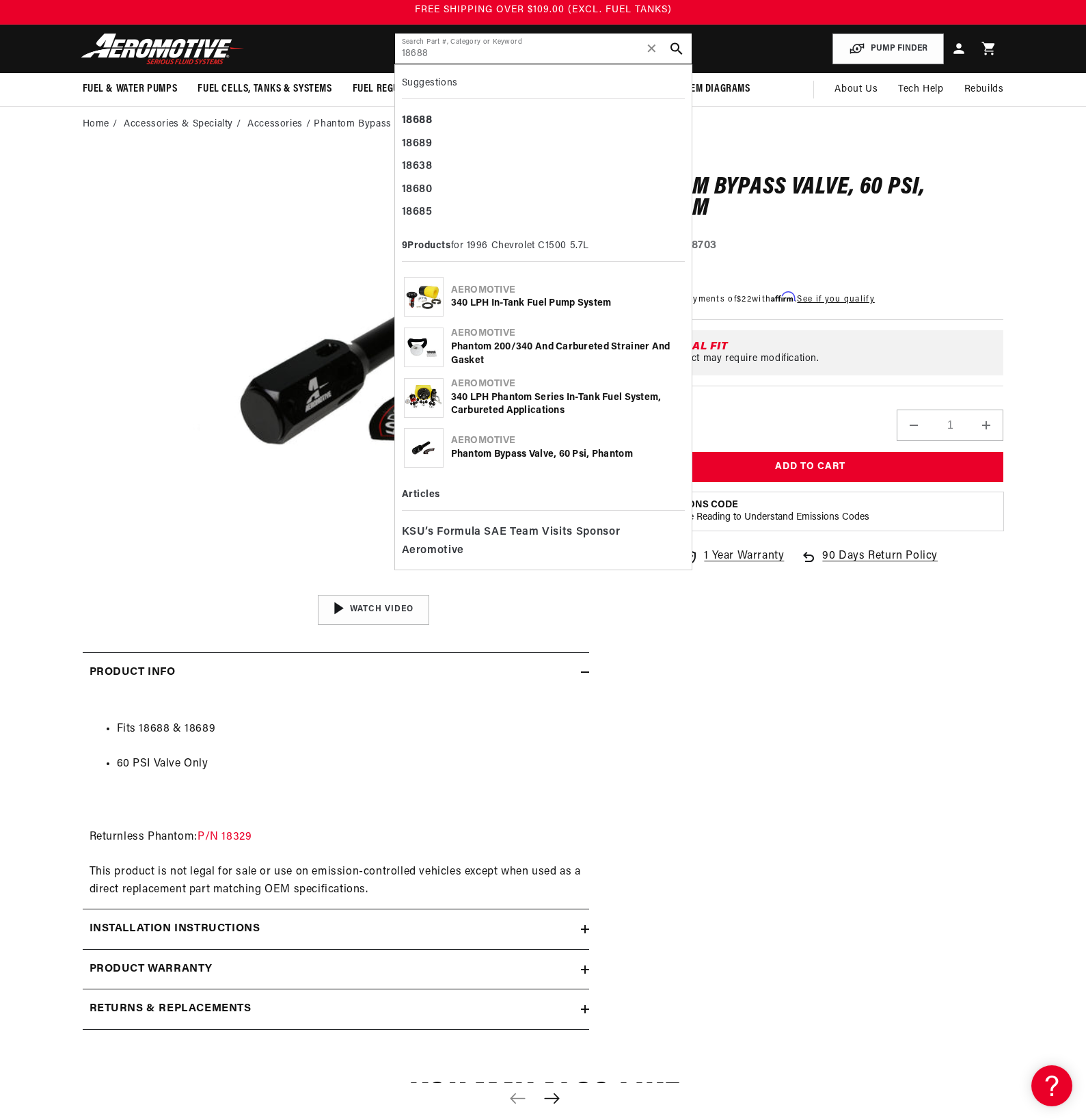
type input "18688"
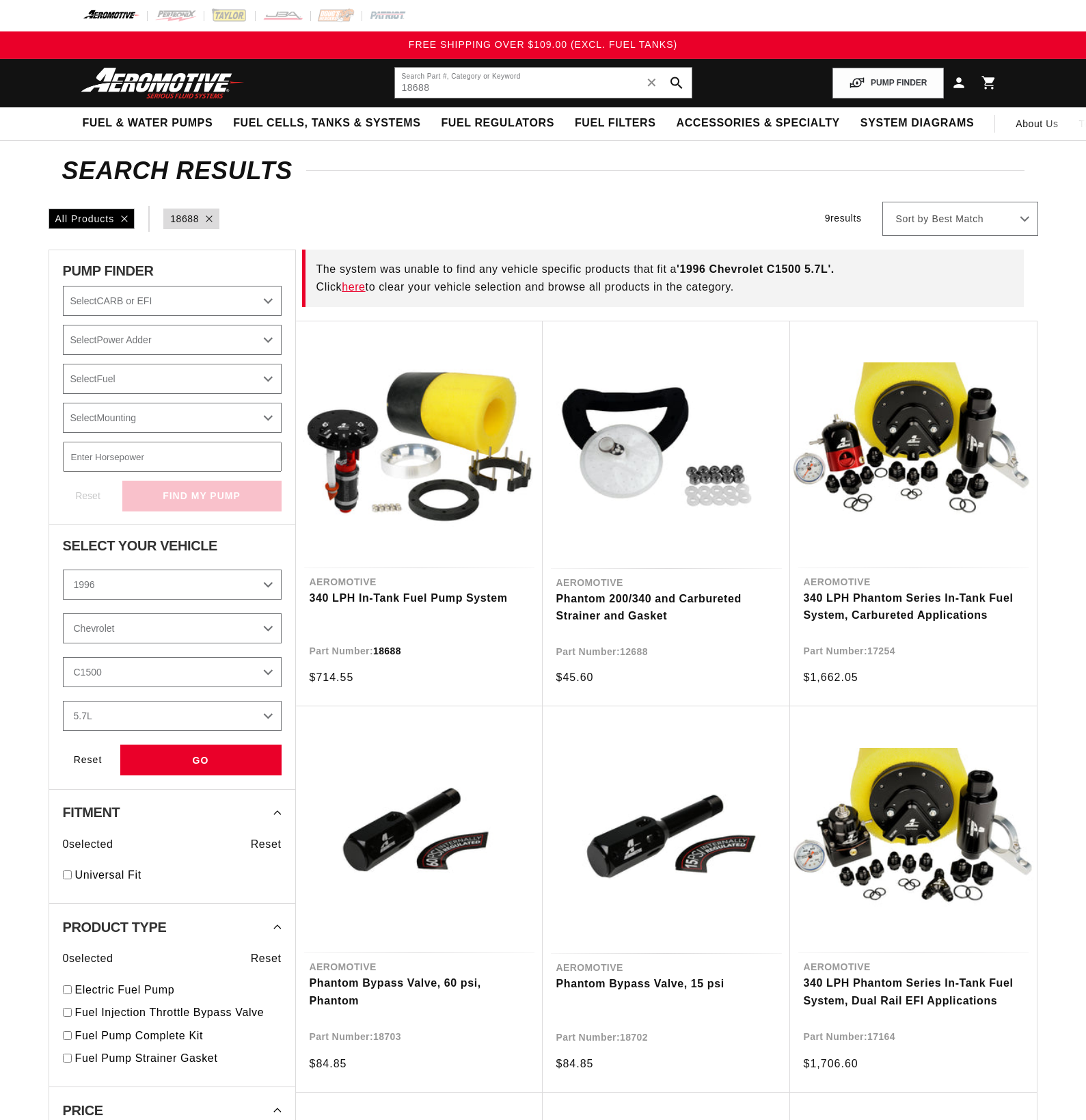
select select "1996"
select select "Chevrolet"
select select "5.7L"
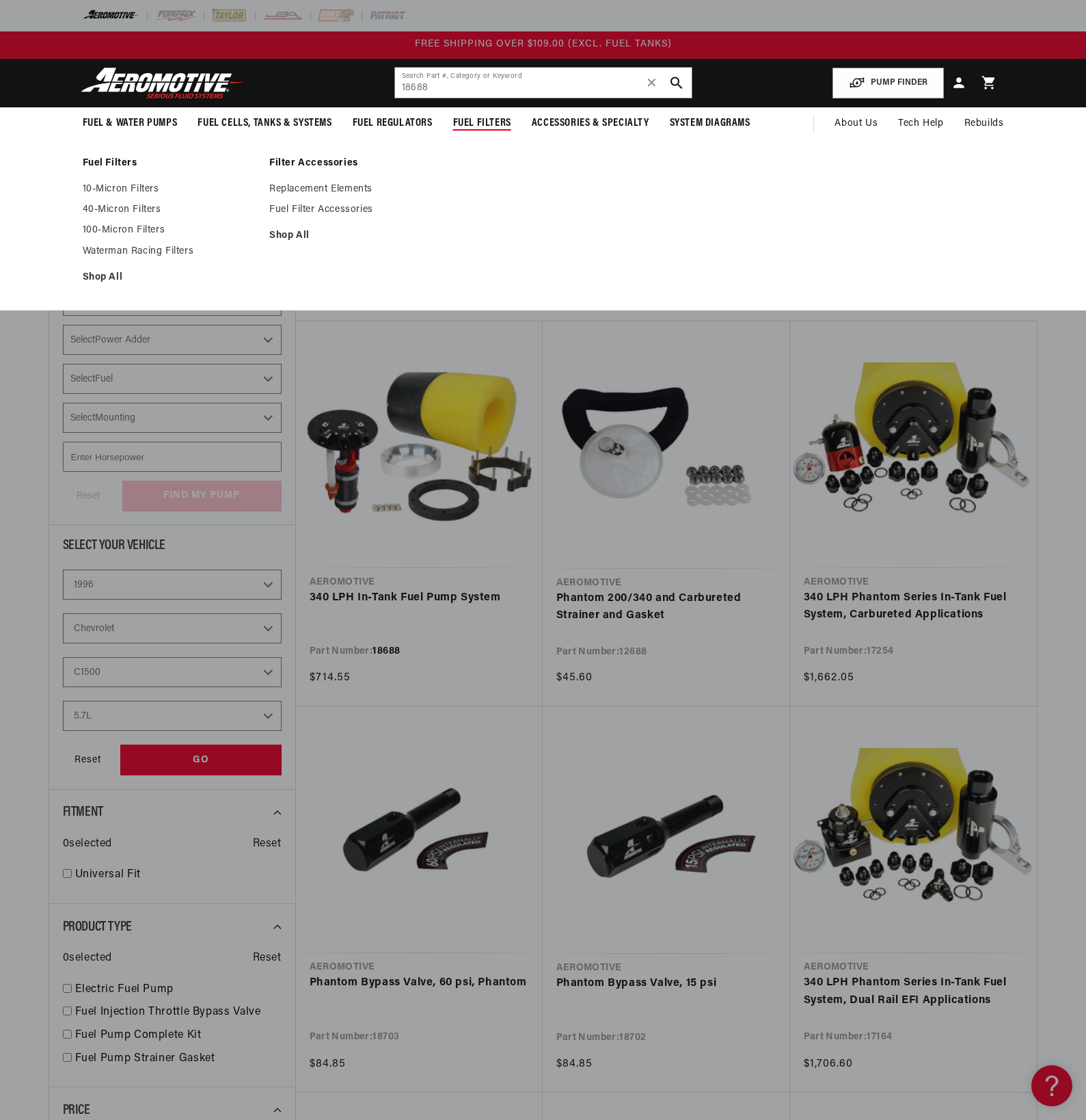
scroll to position [1, 0]
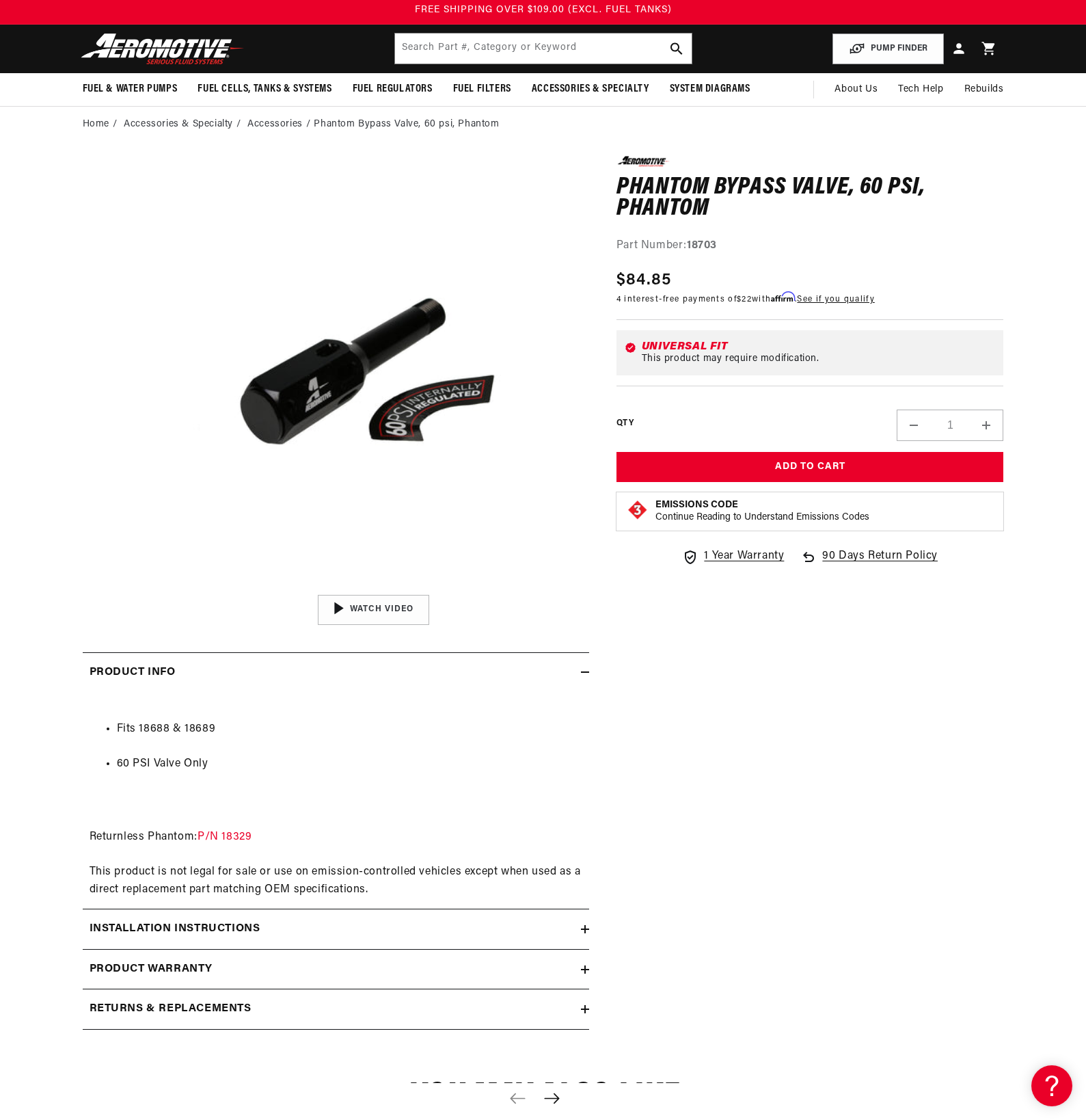
click at [181, 925] on h2 "Installation Instructions" at bounding box center [175, 929] width 171 height 18
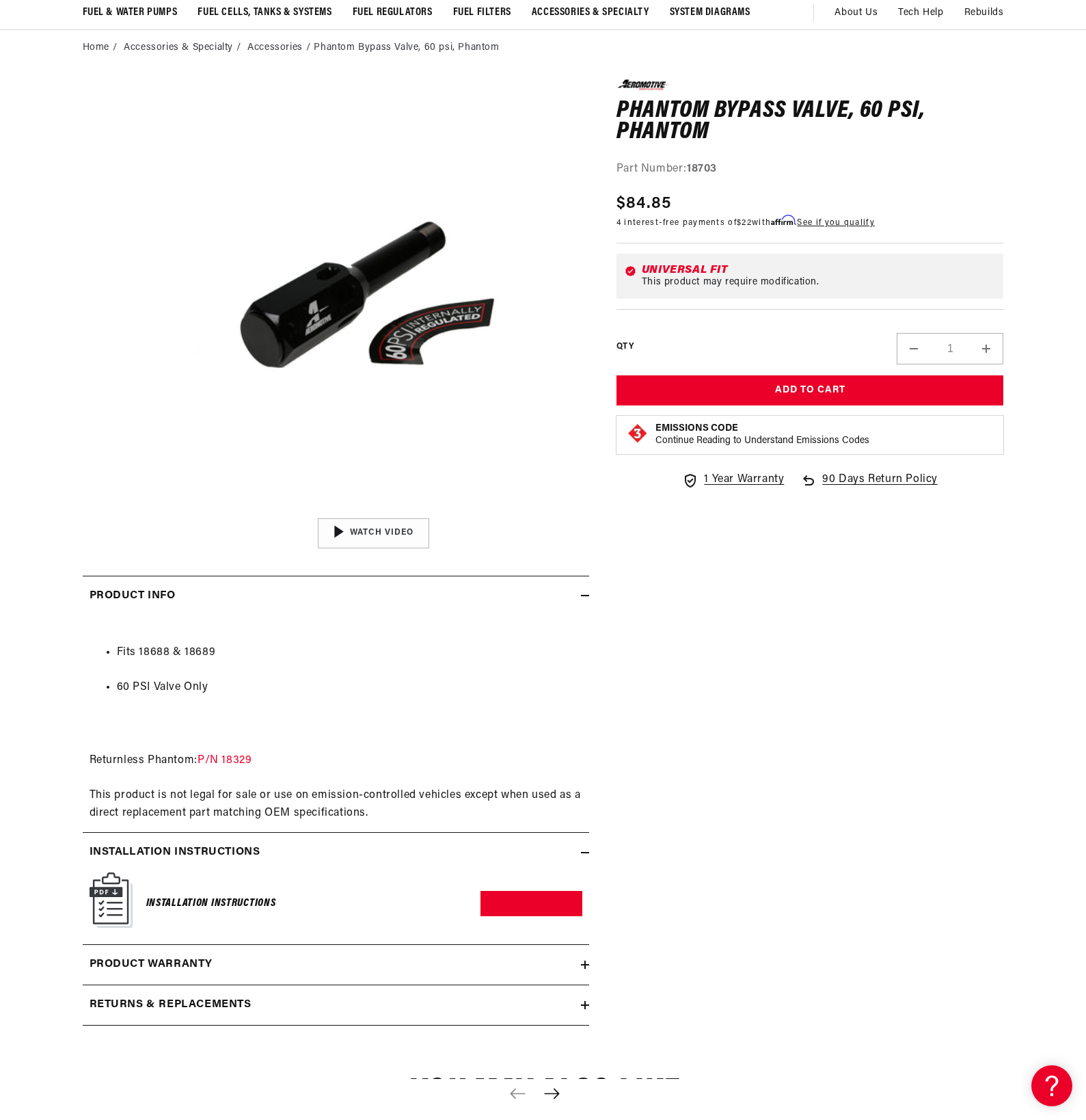
scroll to position [124, 0]
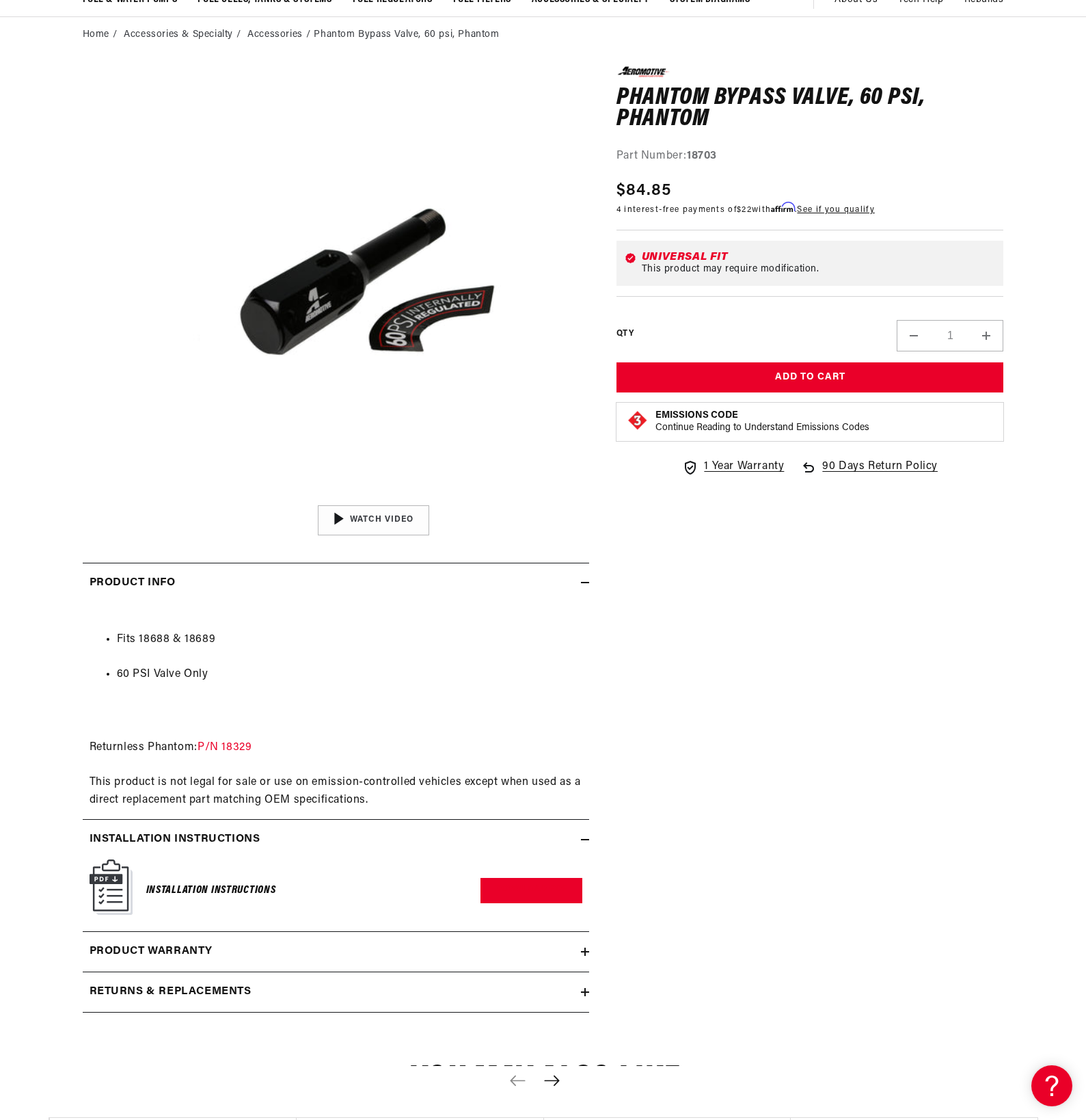
drag, startPoint x: 232, startPoint y: 893, endPoint x: 435, endPoint y: 888, distance: 203.1
click at [232, 893] on h6 "Installation Instructions" at bounding box center [211, 890] width 130 height 18
click at [507, 889] on link "Download PDF" at bounding box center [532, 891] width 102 height 26
drag, startPoint x: 374, startPoint y: 308, endPoint x: 431, endPoint y: 337, distance: 64.0
click at [158, 499] on button "Open media 1 in modal" at bounding box center [158, 499] width 0 height 0
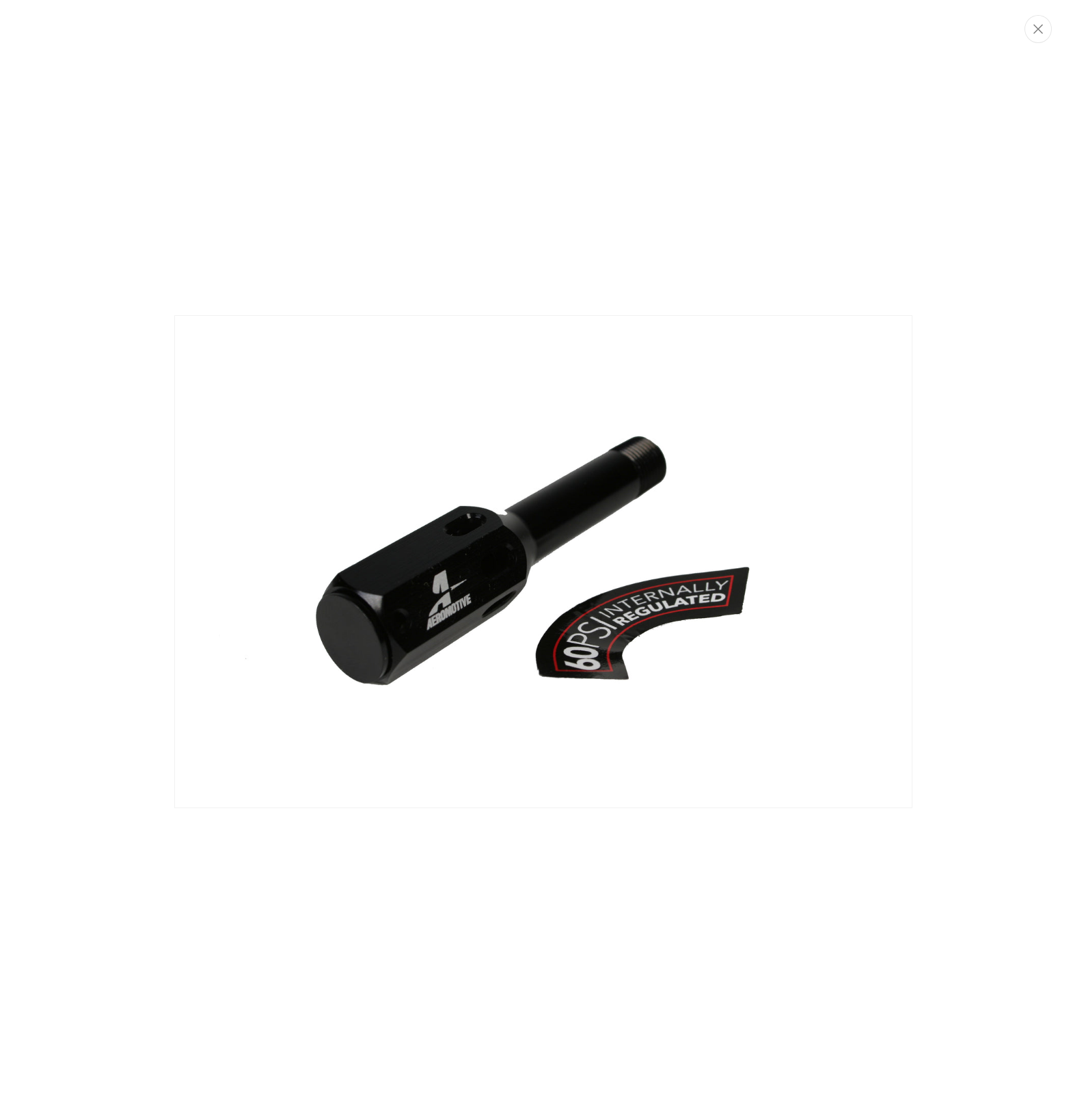
click at [1045, 31] on button "Close" at bounding box center [1038, 29] width 27 height 28
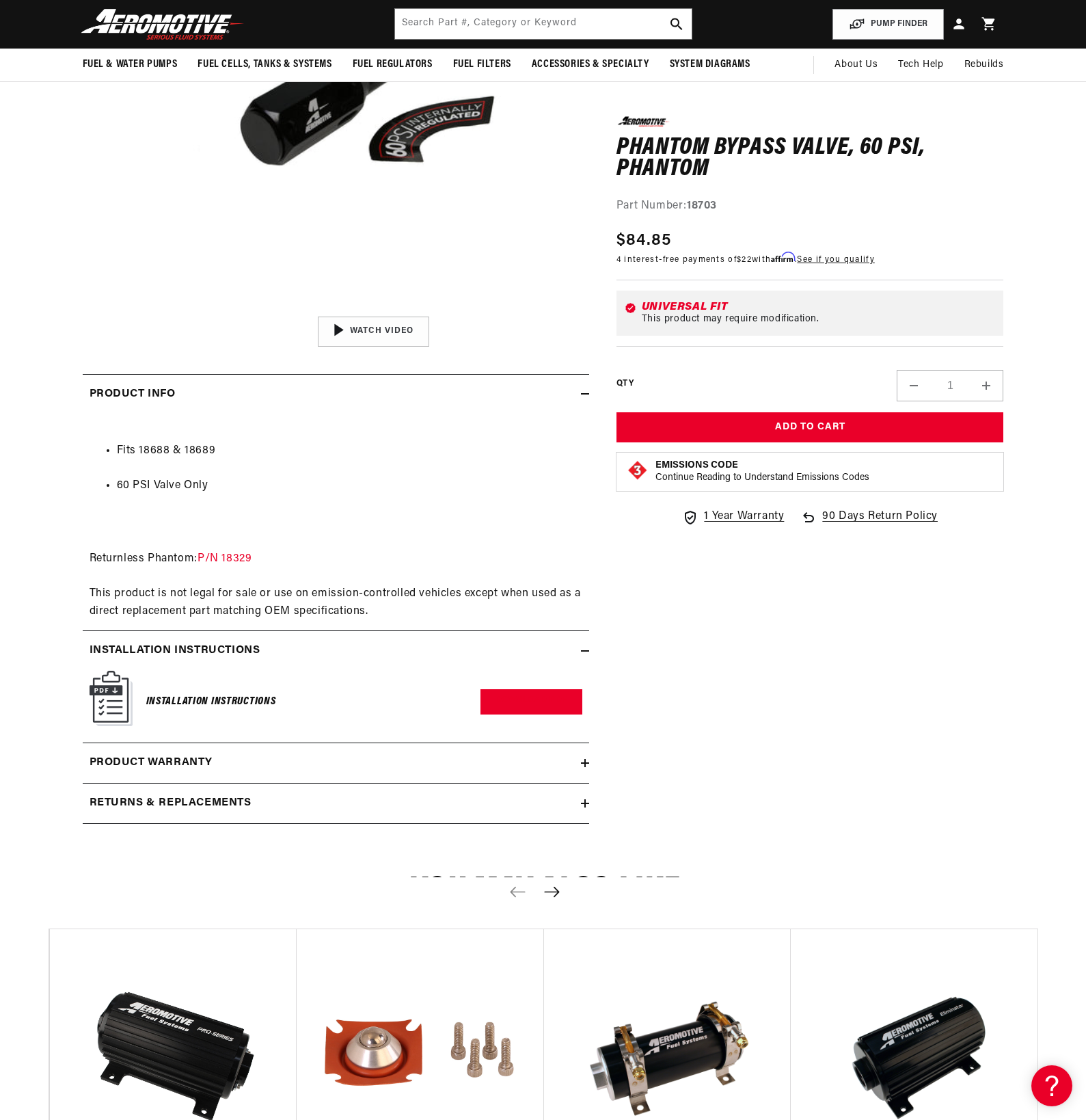
scroll to position [254, 0]
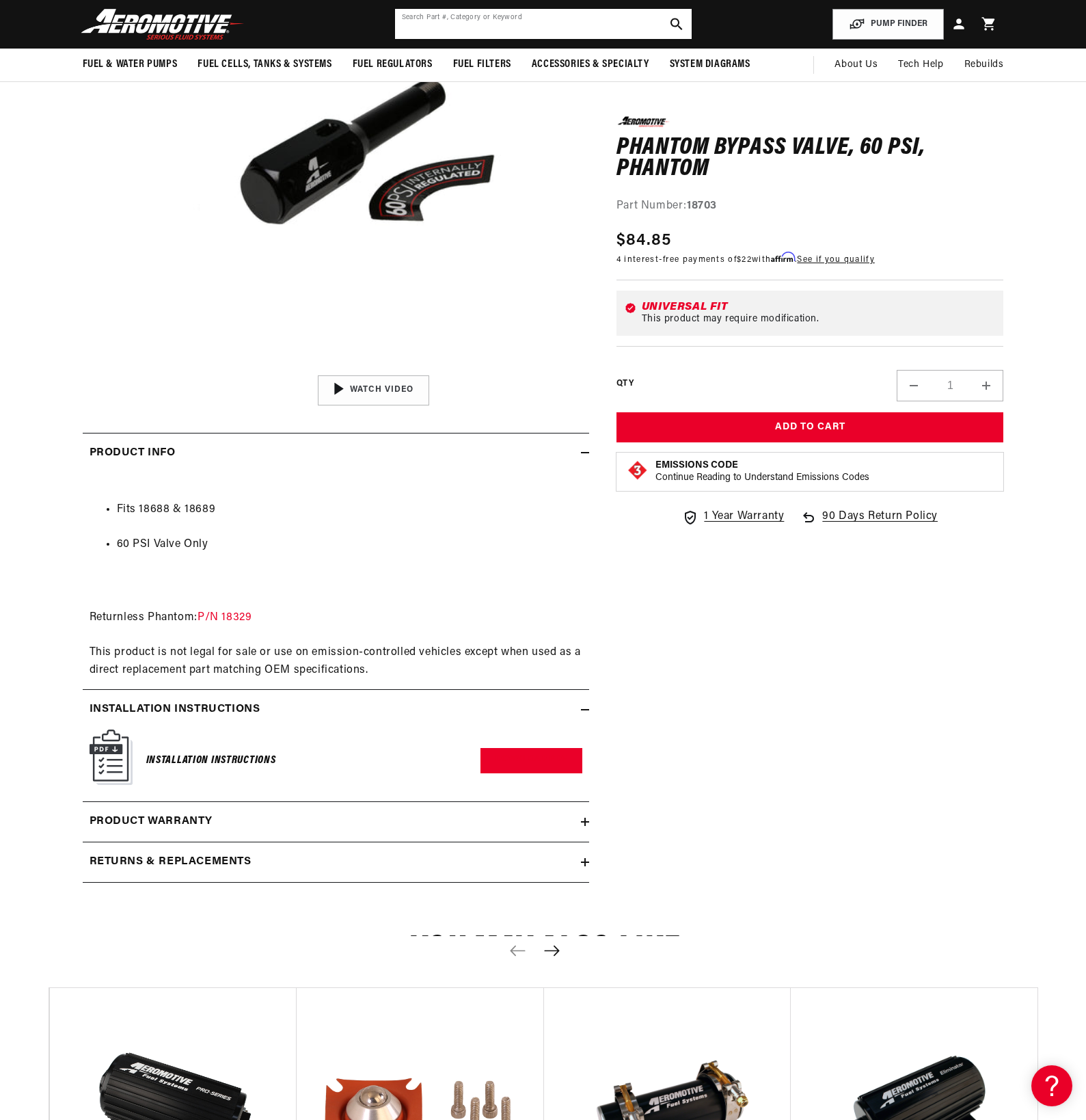
click at [463, 22] on input "text" at bounding box center [543, 24] width 297 height 30
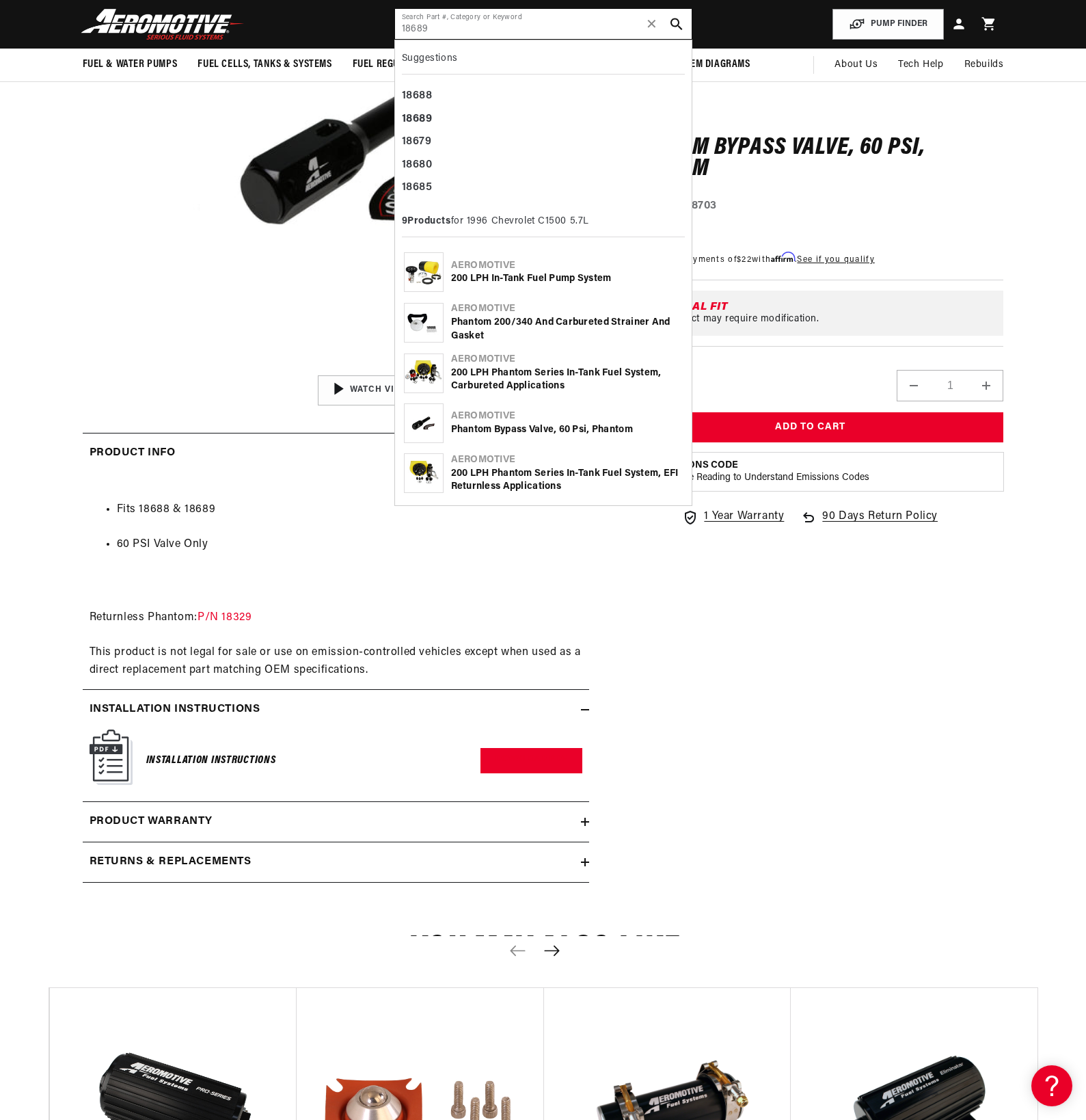
type input "18689"
drag, startPoint x: 79, startPoint y: 225, endPoint x: 83, endPoint y: 201, distance: 24.3
click at [79, 225] on section "0.0 star rating Write a review Phantom Bypass Valve, 60 psi, Phantom Phantom By…" at bounding box center [543, 413] width 990 height 981
